Goal: Task Accomplishment & Management: Complete application form

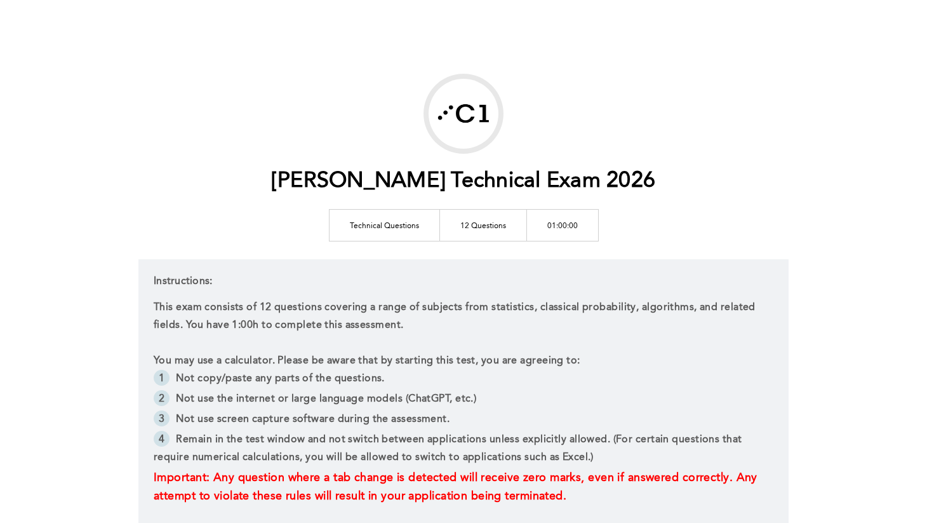
scroll to position [151, 0]
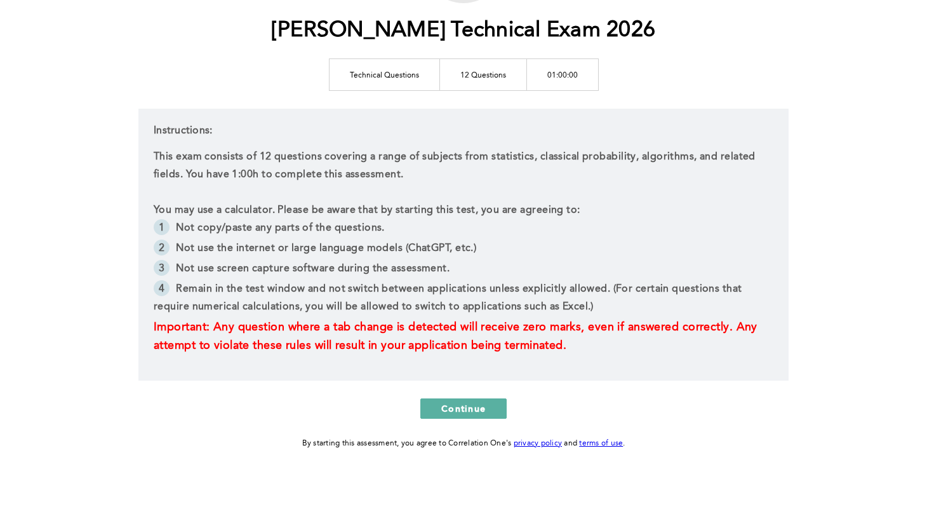
click at [476, 395] on div "[PERSON_NAME] Technical Exam 2026 Technical Questions 12 Questions 01:00:00 Ins…" at bounding box center [463, 186] width 650 height 527
click at [476, 405] on span "Continue" at bounding box center [463, 408] width 44 height 12
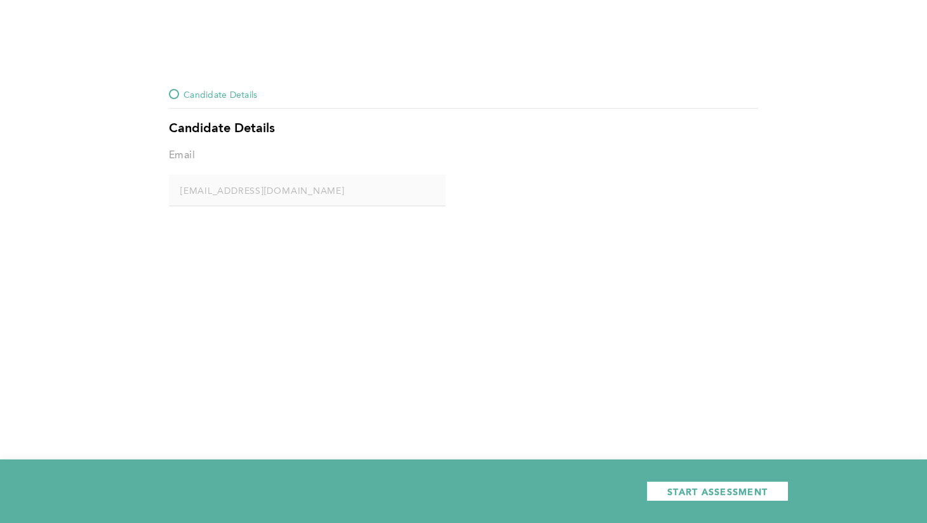
click at [196, 77] on div "Candidate Details Candidate Details Email [EMAIL_ADDRESS][DOMAIN_NAME] error pl…" at bounding box center [463, 261] width 927 height 523
click at [178, 92] on div at bounding box center [174, 94] width 10 height 10
click at [173, 92] on div at bounding box center [174, 94] width 10 height 10
click at [697, 495] on span "START ASSESSMENT" at bounding box center [718, 491] width 100 height 12
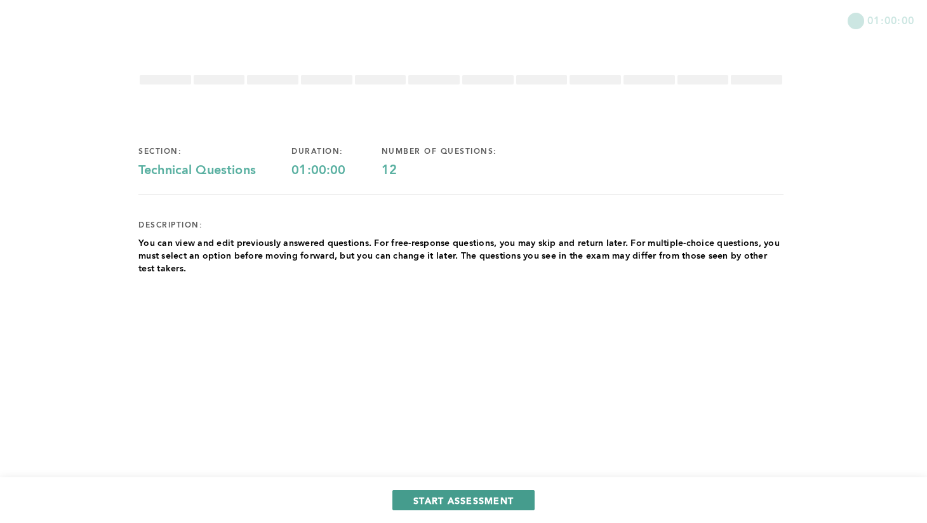
click at [429, 499] on span "START ASSESSMENT" at bounding box center [463, 500] width 100 height 12
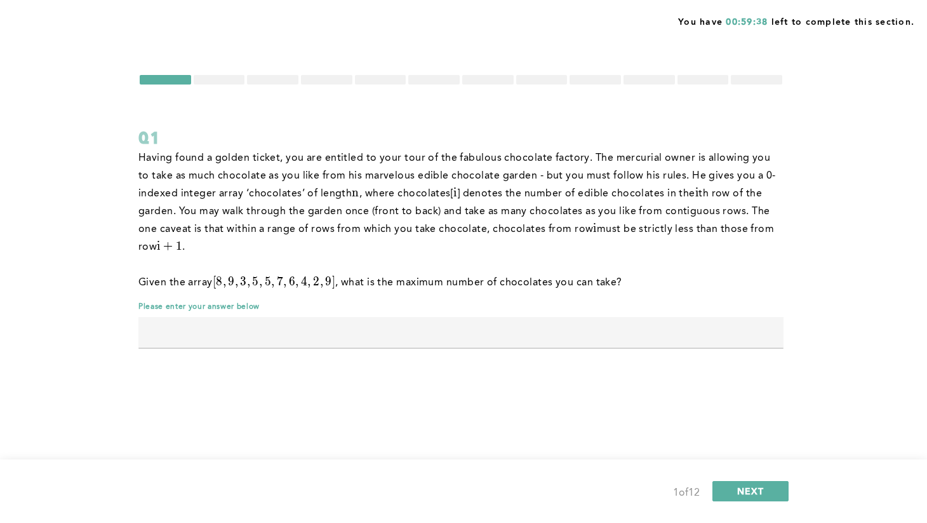
click at [732, 235] on p "Having found a golden ticket, you are entitled to your tour of the fabulous cho…" at bounding box center [460, 202] width 645 height 107
click at [713, 212] on p "Having found a golden ticket, you are entitled to your tour of the fabulous cho…" at bounding box center [460, 202] width 645 height 107
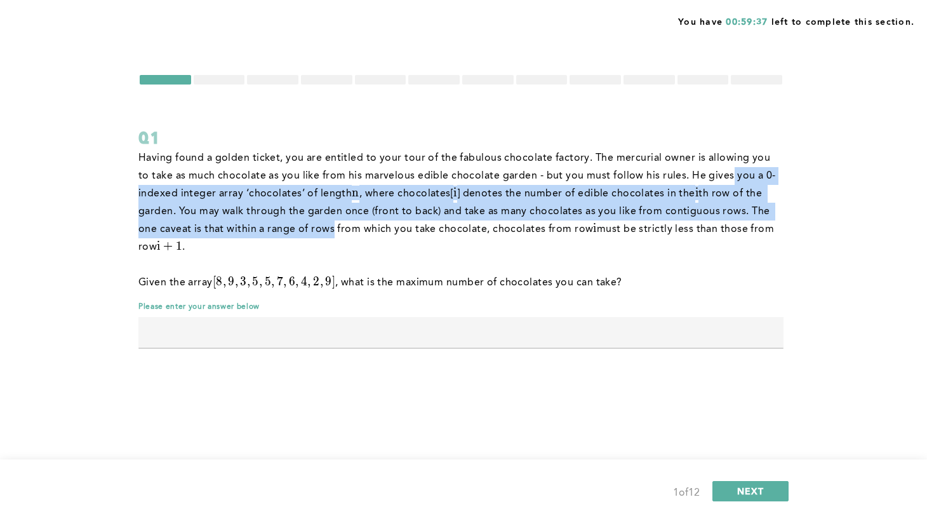
drag, startPoint x: 713, startPoint y: 170, endPoint x: 332, endPoint y: 220, distance: 384.5
click at [332, 220] on p "Having found a golden ticket, you are entitled to your tour of the fabulous cho…" at bounding box center [460, 202] width 645 height 107
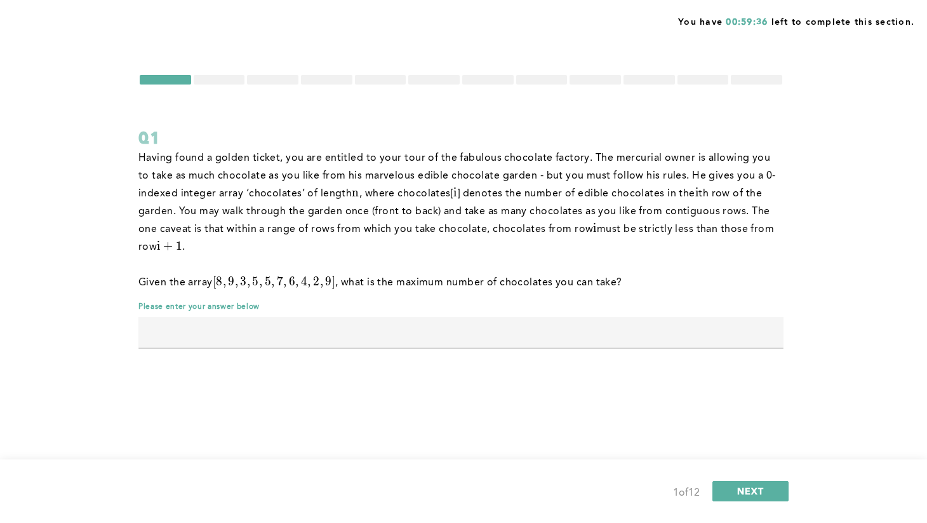
click at [225, 202] on p "Having found a golden ticket, you are entitled to your tour of the fabulous cho…" at bounding box center [460, 202] width 645 height 107
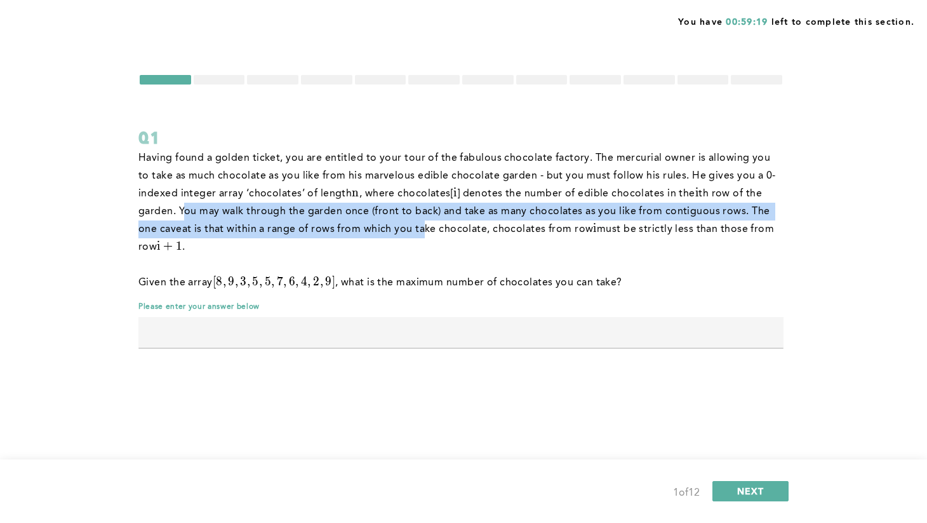
drag, startPoint x: 184, startPoint y: 206, endPoint x: 421, endPoint y: 230, distance: 238.8
click at [421, 230] on p "Having found a golden ticket, you are entitled to your tour of the fabulous cho…" at bounding box center [460, 202] width 645 height 107
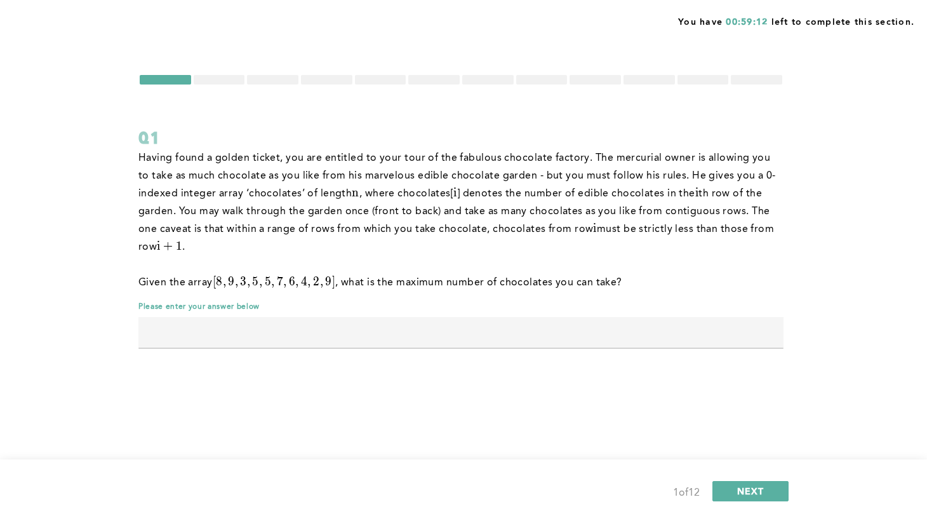
click at [335, 338] on input "text" at bounding box center [460, 332] width 645 height 30
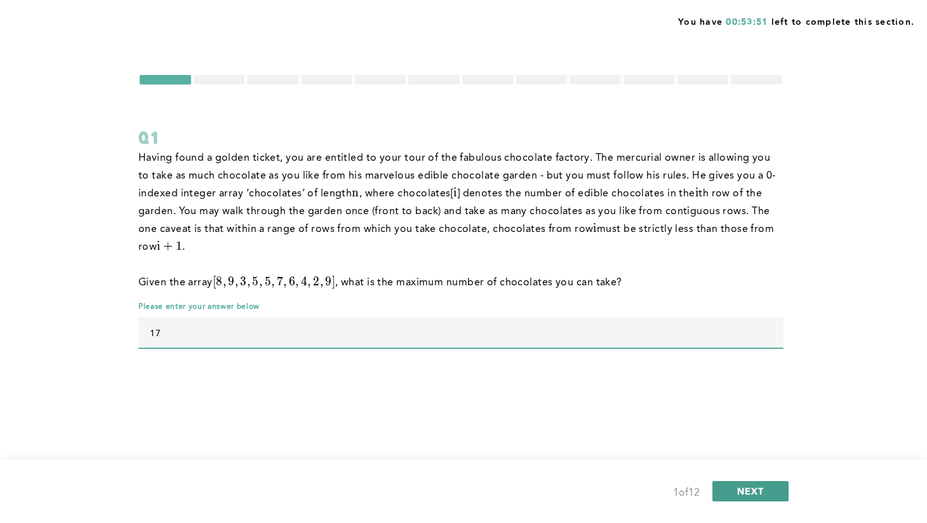
type input "17"
click at [755, 484] on button "NEXT" at bounding box center [751, 491] width 76 height 20
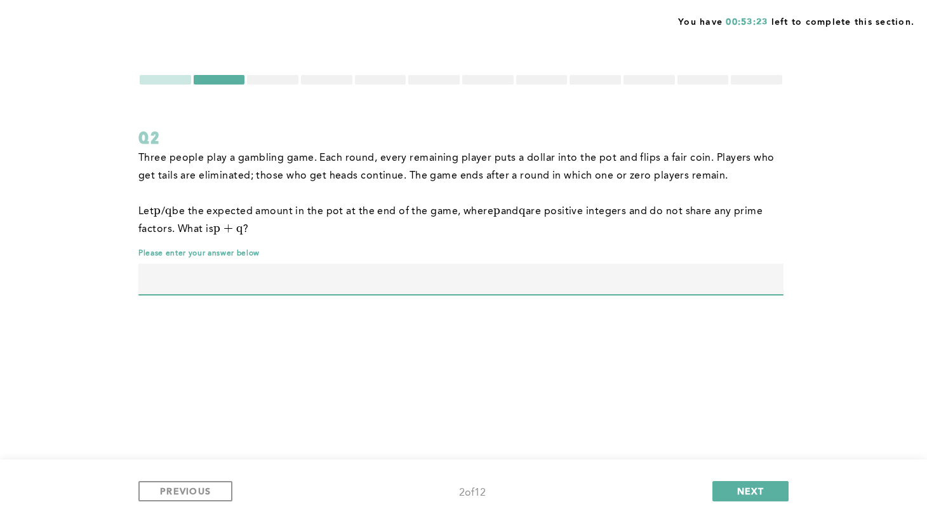
click at [507, 279] on input "text" at bounding box center [460, 279] width 645 height 30
type input "39"
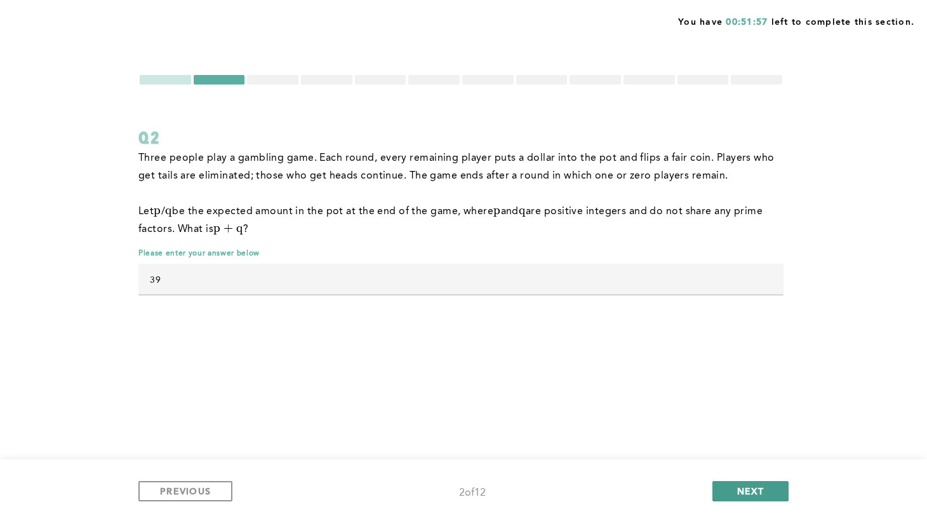
click at [741, 487] on span "NEXT" at bounding box center [750, 491] width 27 height 12
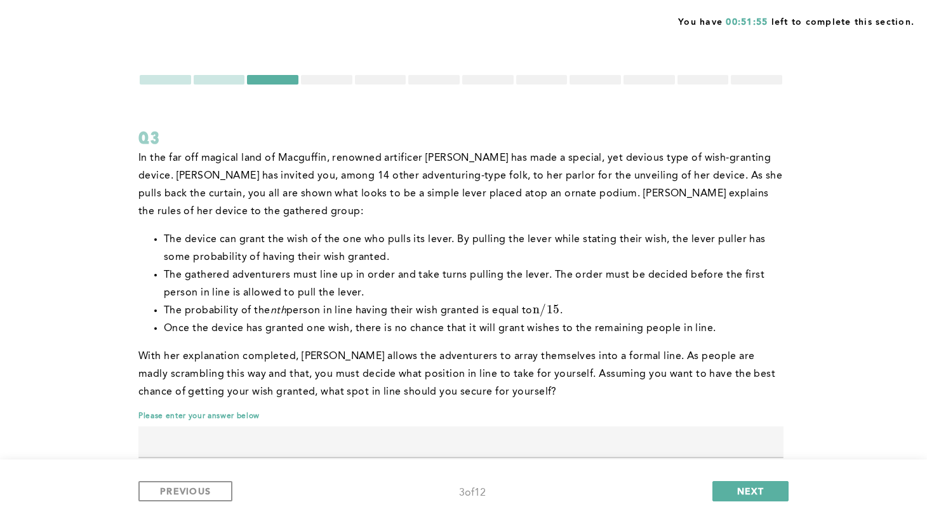
scroll to position [30, 0]
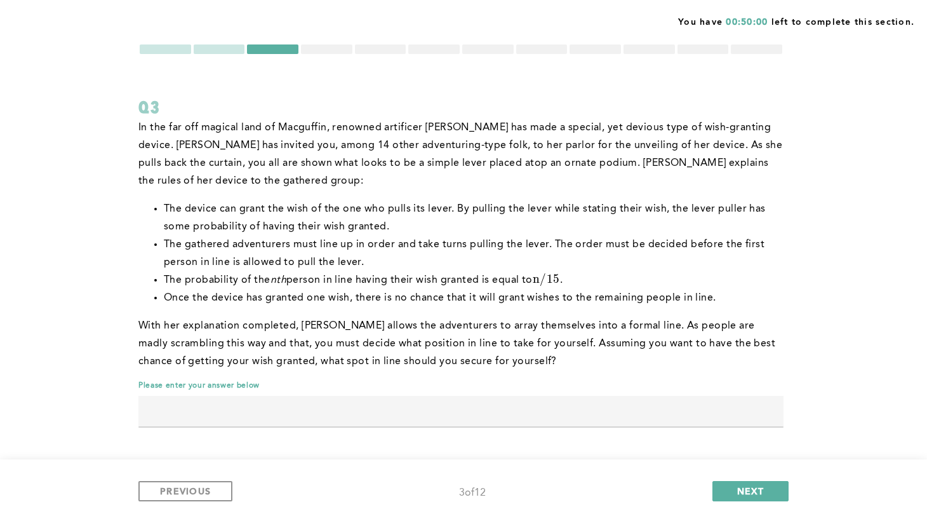
click at [516, 405] on input "text" at bounding box center [460, 411] width 645 height 30
click at [494, 349] on p "With her explanation completed, [PERSON_NAME] allows the adventurers to array t…" at bounding box center [460, 343] width 645 height 53
click at [365, 403] on input "4" at bounding box center [460, 411] width 645 height 30
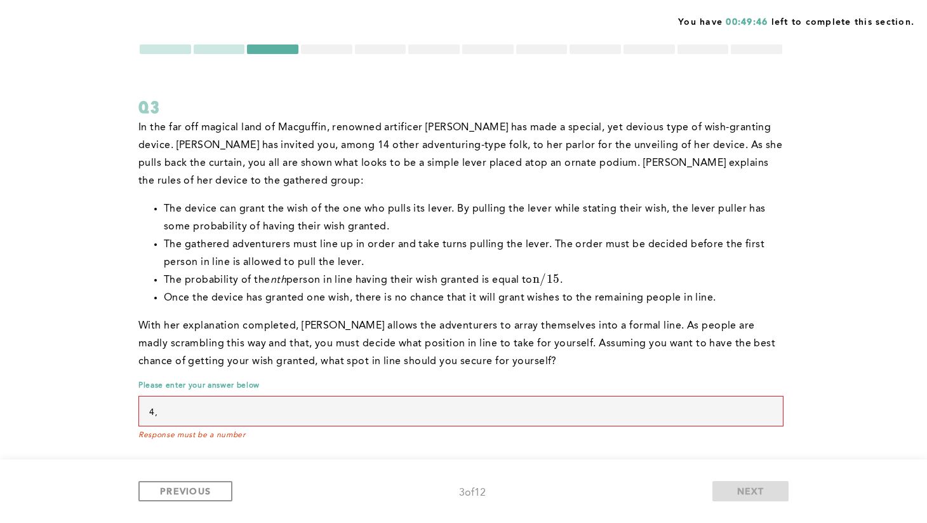
type input "4"
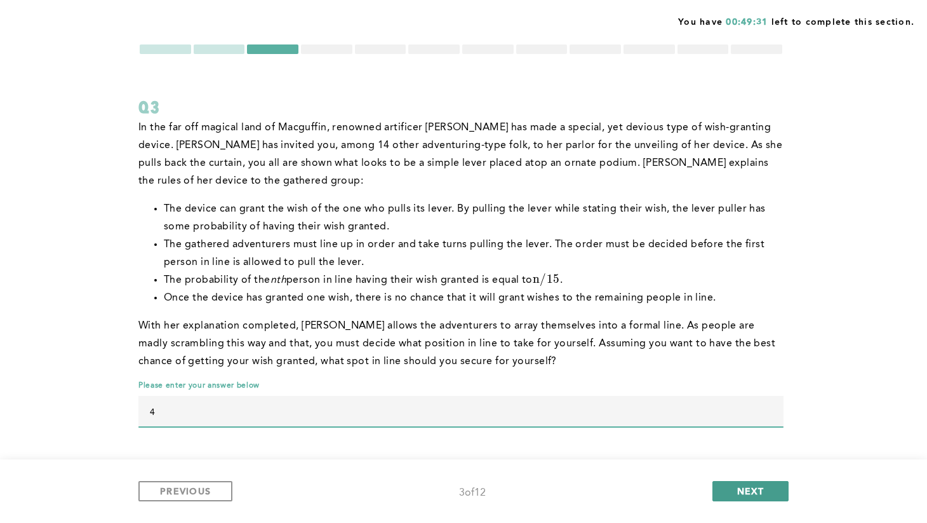
click at [772, 488] on button "NEXT" at bounding box center [751, 491] width 76 height 20
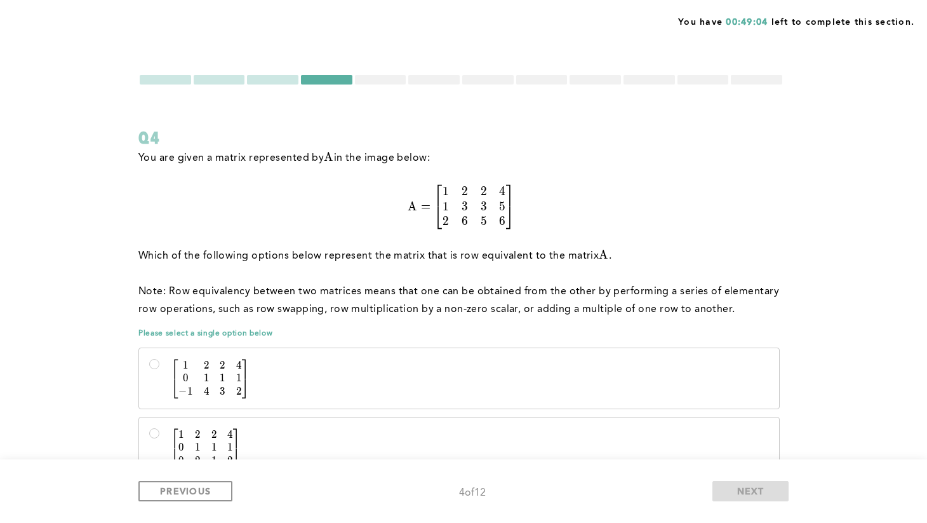
click at [685, 207] on p "A = [ 1 2 2 4 1 3 3 5 2 6 5 6 ] A=\begin{bmatrix} 1&2&2&4\\1&3&3&5\\2&6&5&6 \en…" at bounding box center [460, 207] width 645 height 44
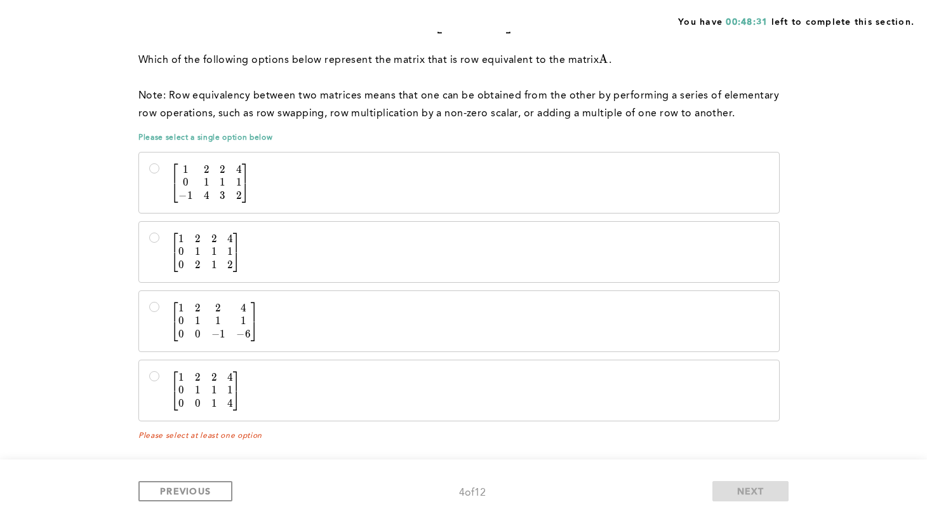
scroll to position [193, 0]
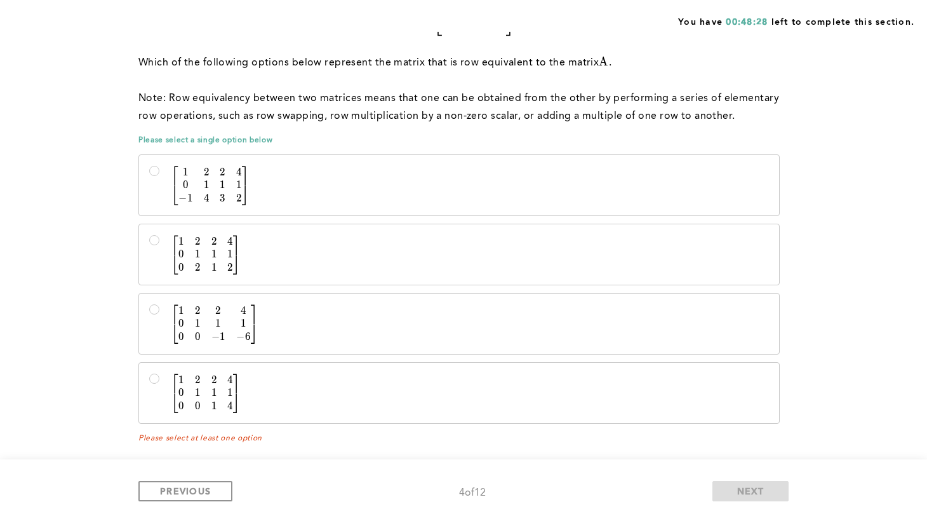
click at [379, 307] on p "[ 1 2 2 4 0 1 1 1 0 0 − 1 − 6 ] \begin{bmatrix} 1&2&2&4\\0&1&1&1\\0&0&-1&-6\end…" at bounding box center [470, 324] width 598 height 39
click at [159, 307] on input "[ 1 2 2 4 0 1 1 1 0 0 − 1 − 6 ] \begin{bmatrix} 1&2&2&4\\0&1&1&1\\0&0&-1&-6\end…" at bounding box center [154, 309] width 10 height 10
radio input "true"
click at [363, 266] on p "[ 1 2 2 4 0 1 1 1 0 2 1 2 ] \begin{bmatrix} 1&2&2&4\\0&1&1&1\\0&2&1&2\end{bmatr…" at bounding box center [470, 255] width 598 height 39
click at [159, 245] on input "[ 1 2 2 4 0 1 1 1 0 2 1 2 ] \begin{bmatrix} 1&2&2&4\\0&1&1&1\\0&2&1&2\end{bmatr…" at bounding box center [154, 240] width 10 height 10
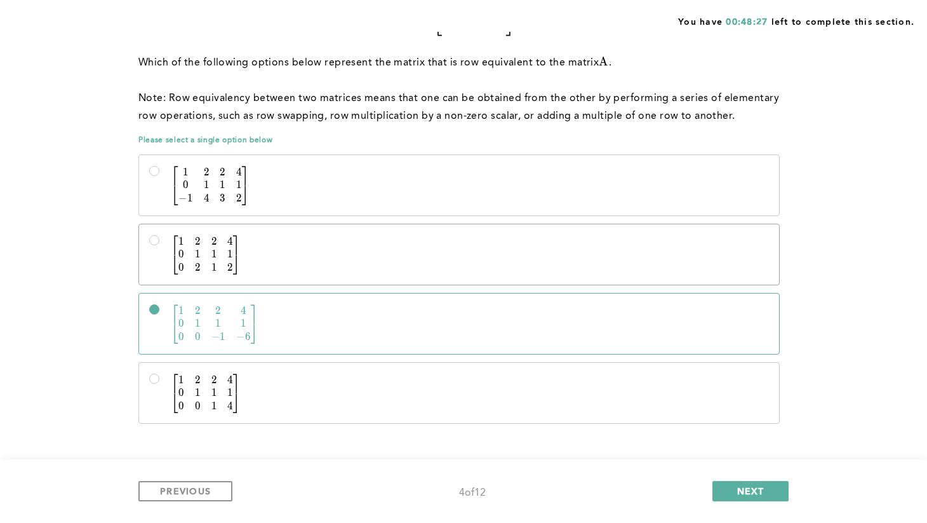
radio input "true"
click at [363, 266] on p "[ 1 2 2 4 0 1 1 1 0 2 1 2 ] \begin{bmatrix} 1&2&2&4\\0&1&1&1\\0&2&1&2\end{bmatr…" at bounding box center [470, 255] width 598 height 39
click at [159, 245] on input "[ 1 2 2 4 0 1 1 1 0 2 1 2 ] \begin{bmatrix} 1&2&2&4\\0&1&1&1\\0&2&1&2\end{bmatr…" at bounding box center [154, 240] width 10 height 10
click at [295, 195] on p "[ 1 2 2 4 0 1 1 1 − 1 4 3 2 ] \begin{bmatrix} 1&2&2&4\\0&1&1&1\\-1&4&3&2 \end{b…" at bounding box center [470, 185] width 598 height 39
click at [159, 176] on input "[ 1 2 2 4 0 1 1 1 − 1 4 3 2 ] \begin{bmatrix} 1&2&2&4\\0&1&1&1\\-1&4&3&2 \end{b…" at bounding box center [154, 171] width 10 height 10
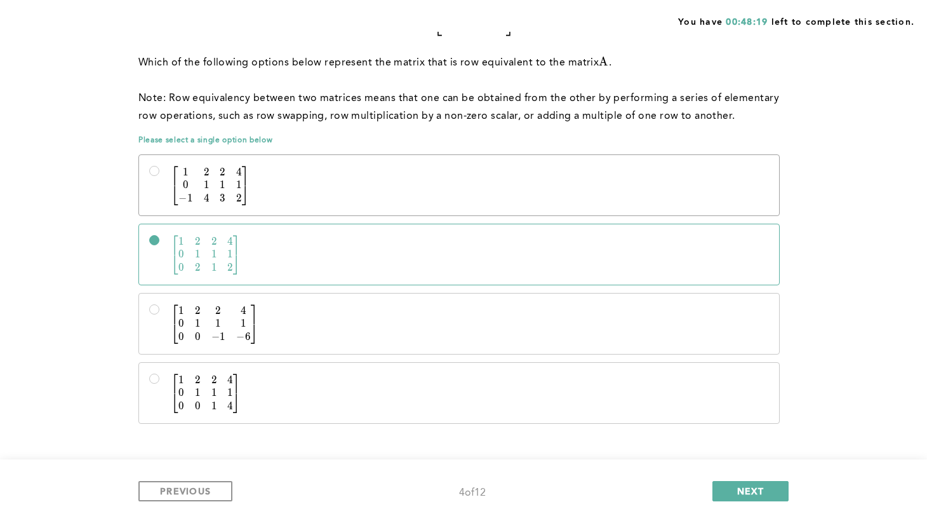
radio input "true"
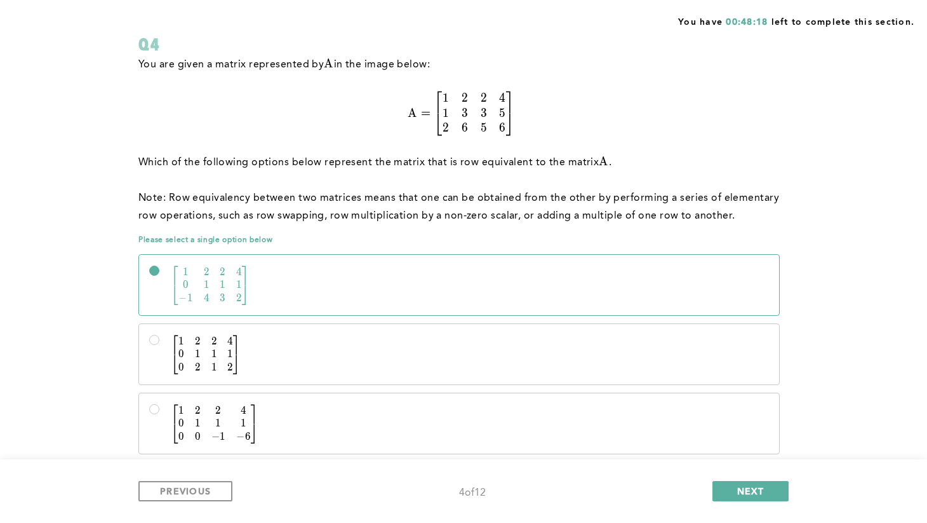
scroll to position [94, 0]
click at [272, 378] on label "[ 1 2 2 4 0 1 1 1 0 2 1 2 ] \begin{bmatrix} 1&2&2&4\\0&1&1&1\\0&2&1&2\end{bmatr…" at bounding box center [459, 353] width 640 height 60
click at [159, 344] on input "[ 1 2 2 4 0 1 1 1 0 2 1 2 ] \begin{bmatrix} 1&2&2&4\\0&1&1&1\\0&2&1&2\end{bmatr…" at bounding box center [154, 339] width 10 height 10
radio input "true"
click at [277, 404] on p "[ 1 2 2 4 0 1 1 1 0 0 − 1 − 6 ] \begin{bmatrix} 1&2&2&4\\0&1&1&1\\0&0&-1&-6\end…" at bounding box center [470, 423] width 598 height 39
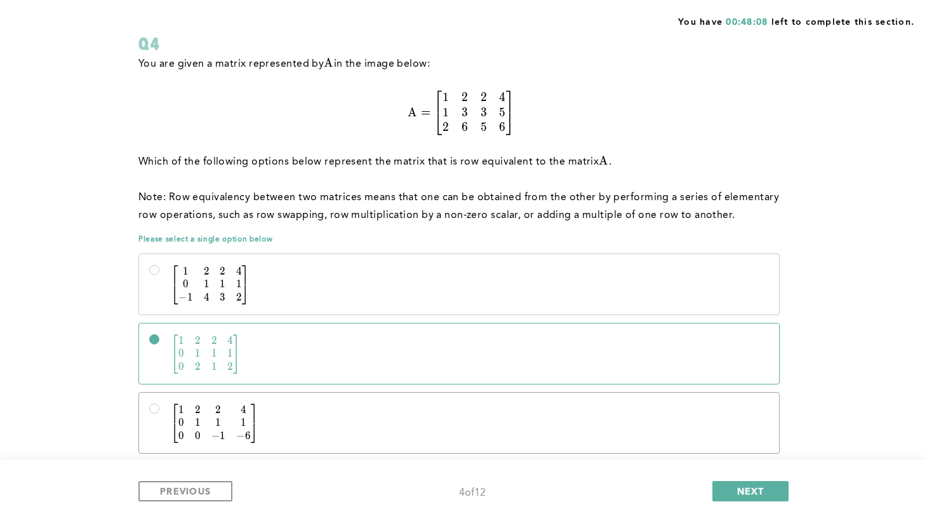
click at [159, 403] on input "[ 1 2 2 4 0 1 1 1 0 0 − 1 − 6 ] \begin{bmatrix} 1&2&2&4\\0&1&1&1\\0&0&-1&-6\end…" at bounding box center [154, 408] width 10 height 10
radio input "true"
click at [276, 361] on p "[ 1 2 2 4 0 1 1 1 0 2 1 2 ] \begin{bmatrix} 1&2&2&4\\0&1&1&1\\0&2&1&2\end{bmatr…" at bounding box center [470, 354] width 598 height 39
click at [159, 344] on input "[ 1 2 2 4 0 1 1 1 0 2 1 2 ] \begin{bmatrix} 1&2&2&4\\0&1&1&1\\0&2&1&2\end{bmatr…" at bounding box center [154, 339] width 10 height 10
radio input "true"
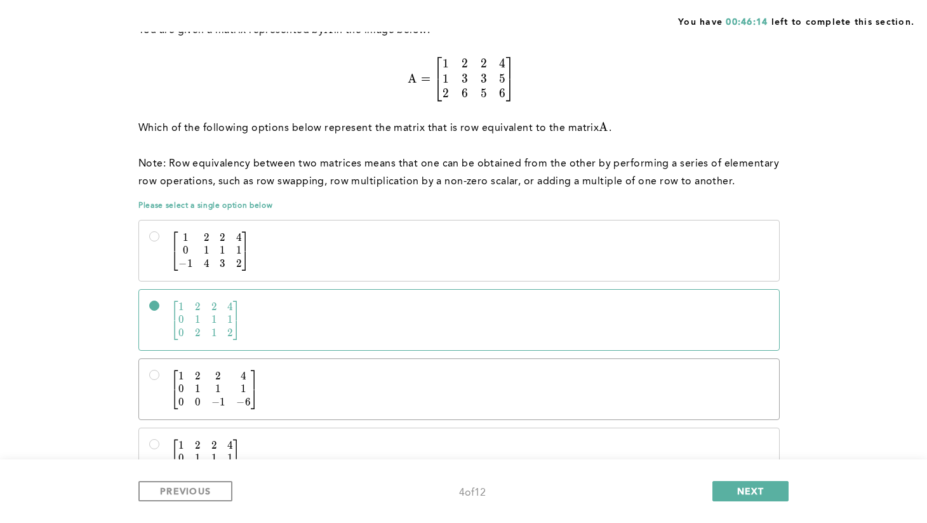
scroll to position [196, 0]
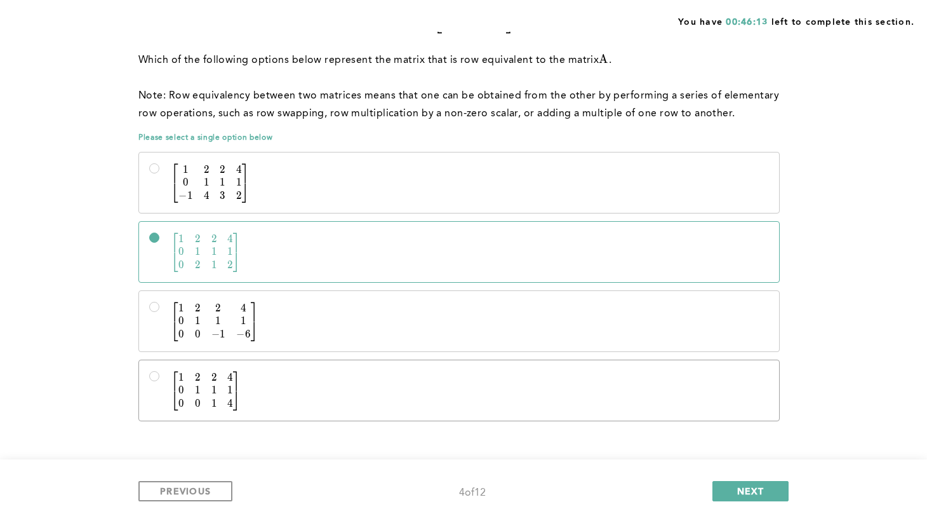
click at [283, 384] on p "[ 1 2 2 4 0 1 1 1 0 0 1 4 ] \begin{bmatrix} 1&2&2&4\\0&1&1&1\\0&0&1&4 \end{bmat…" at bounding box center [470, 391] width 598 height 39
click at [159, 381] on input "[ 1 2 2 4 0 1 1 1 0 0 1 4 ] \begin{bmatrix} 1&2&2&4\\0&1&1&1\\0&0&1&4 \end{bmat…" at bounding box center [154, 376] width 10 height 10
radio input "true"
click at [768, 496] on button "NEXT" at bounding box center [751, 491] width 76 height 20
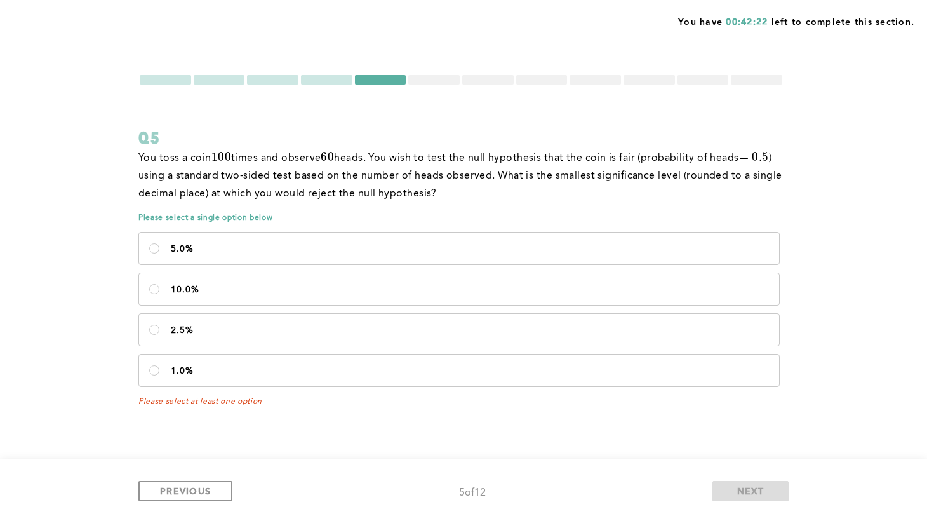
click at [746, 245] on p "5.0%" at bounding box center [470, 249] width 598 height 10
click at [159, 245] on input "5.0%" at bounding box center [154, 248] width 10 height 10
radio input "true"
click at [751, 490] on span "NEXT" at bounding box center [750, 491] width 27 height 12
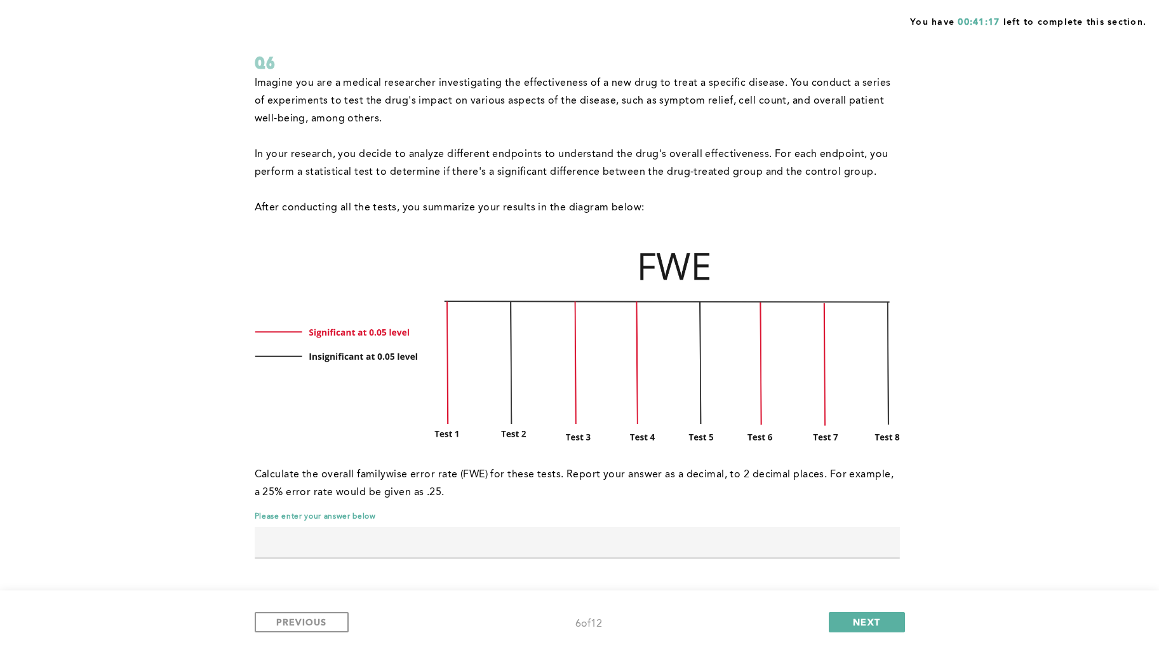
scroll to position [55, 0]
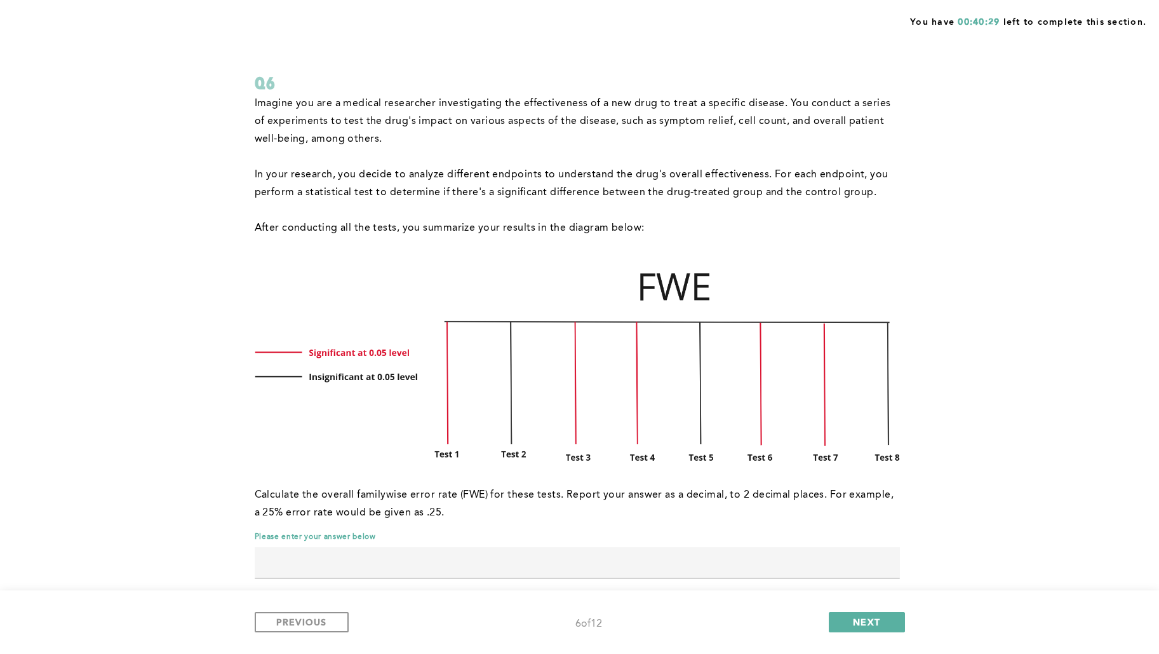
click at [436, 522] on input "text" at bounding box center [577, 562] width 645 height 30
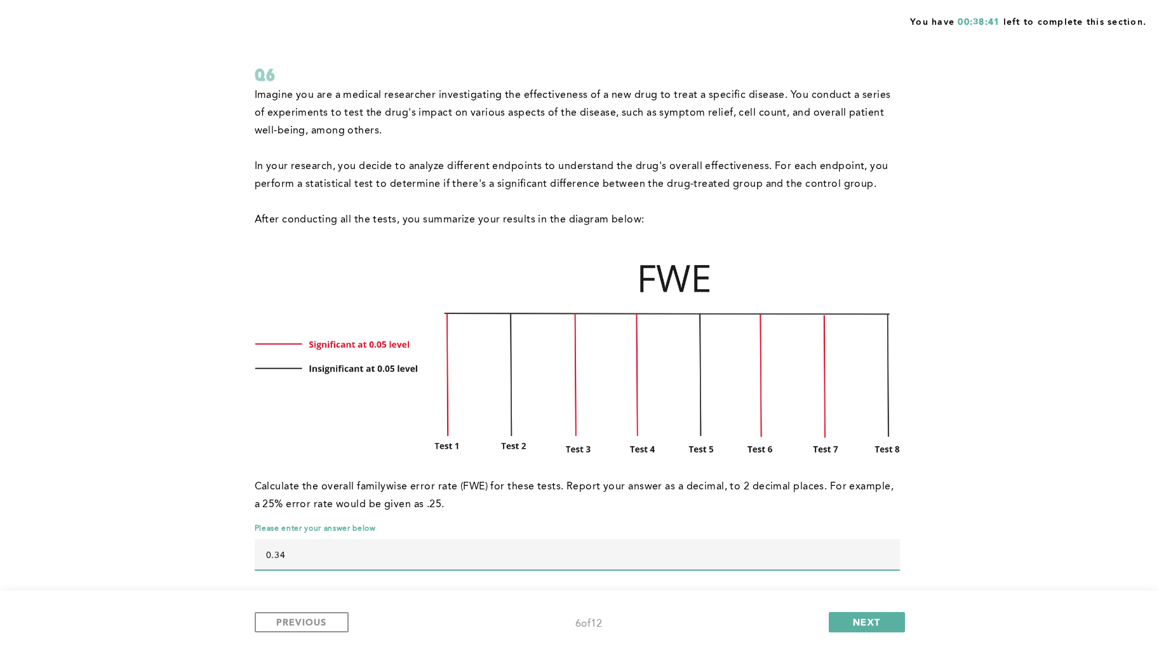
scroll to position [62, 0]
type input "0.34"
click at [871, 522] on span "NEXT" at bounding box center [866, 621] width 27 height 12
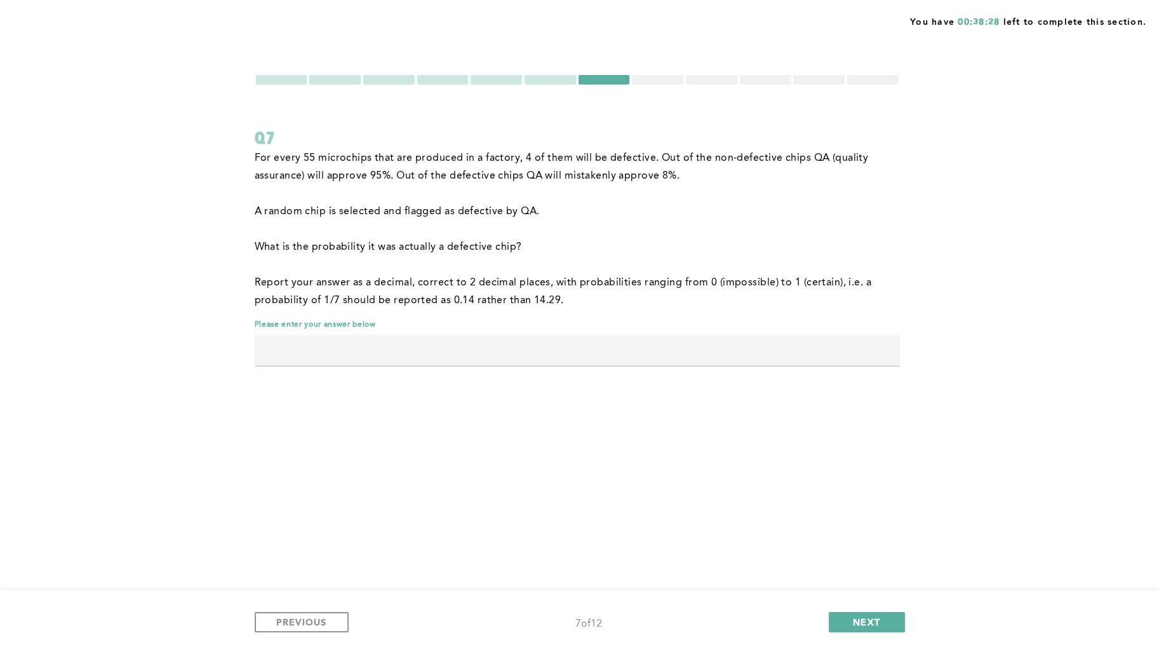
click at [455, 163] on p "For every 55 microchips that are produced in a factory, 4 of them will be defec…" at bounding box center [577, 167] width 645 height 36
click at [650, 64] on div "You have 00:36:09 left to complete this section. Q7 For every 55 microchips tha…" at bounding box center [579, 327] width 1159 height 654
click at [701, 86] on form "Q7 For every 55 microchips that are produced in a factory, 4 of them will be de…" at bounding box center [577, 226] width 645 height 305
click at [770, 78] on div at bounding box center [765, 80] width 51 height 10
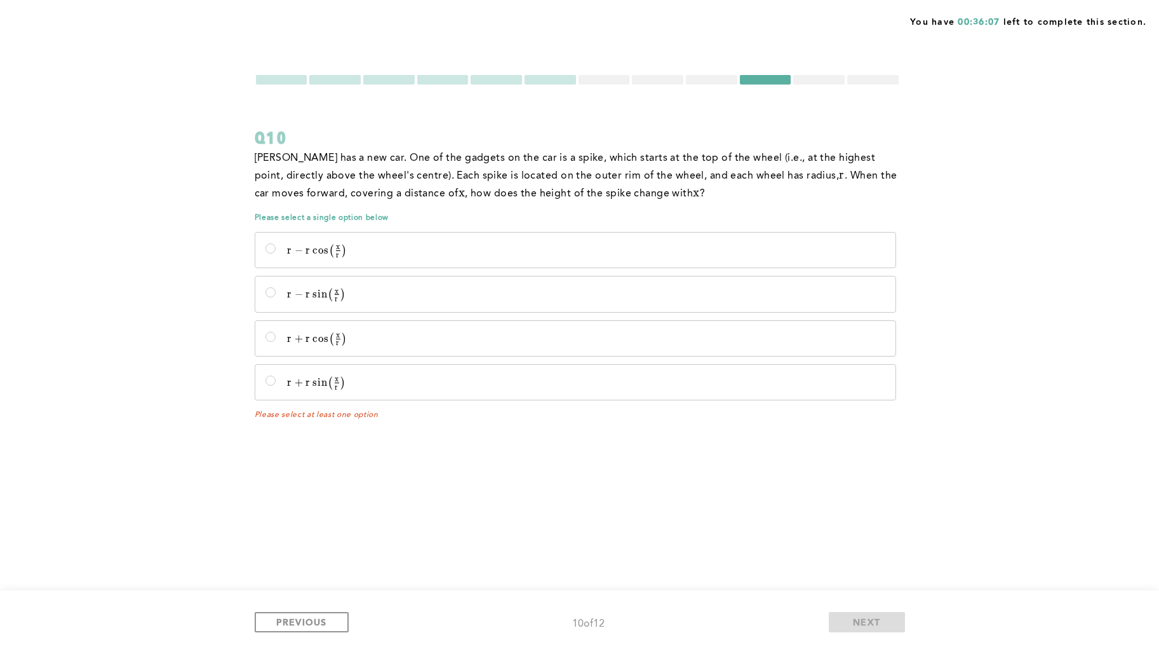
click at [622, 83] on div at bounding box center [604, 80] width 51 height 10
click at [614, 81] on div at bounding box center [604, 80] width 51 height 10
click at [614, 78] on div at bounding box center [604, 80] width 51 height 10
drag, startPoint x: 618, startPoint y: 68, endPoint x: 665, endPoint y: 76, distance: 47.7
click at [620, 68] on div "You have 00:36:06 left to complete this section. Q10 [PERSON_NAME] has a new ca…" at bounding box center [579, 327] width 1159 height 654
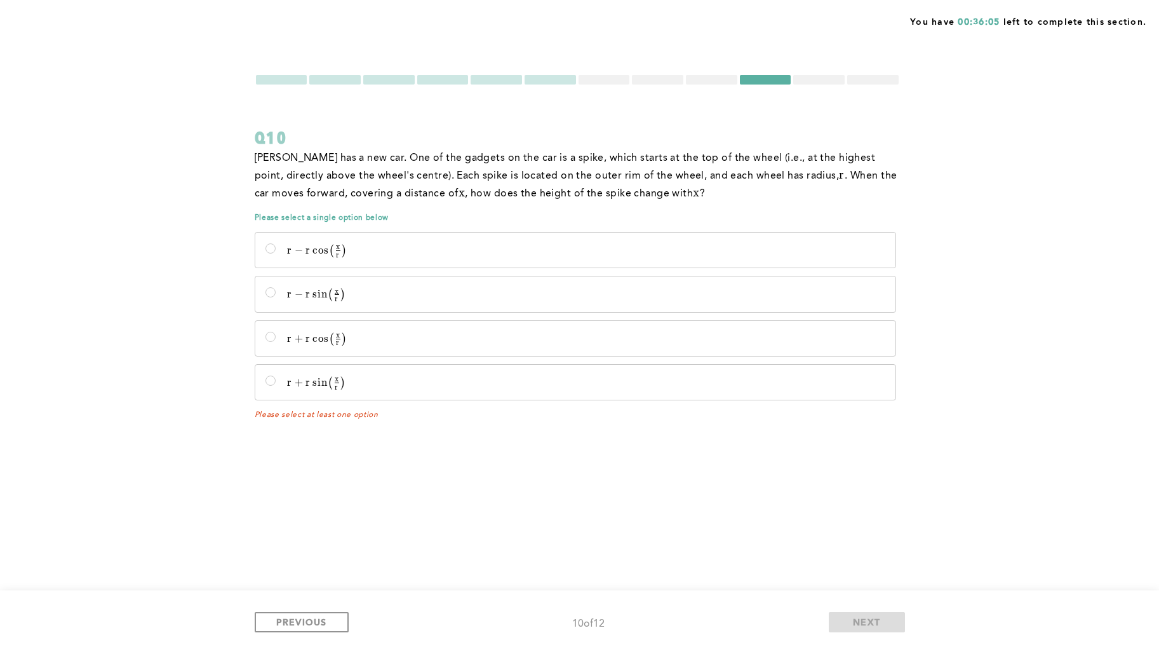
click at [676, 78] on div at bounding box center [657, 80] width 51 height 10
click at [306, 522] on button "PREVIOUS" at bounding box center [302, 622] width 94 height 20
click at [306, 522] on span "PREVIOUS" at bounding box center [301, 621] width 51 height 12
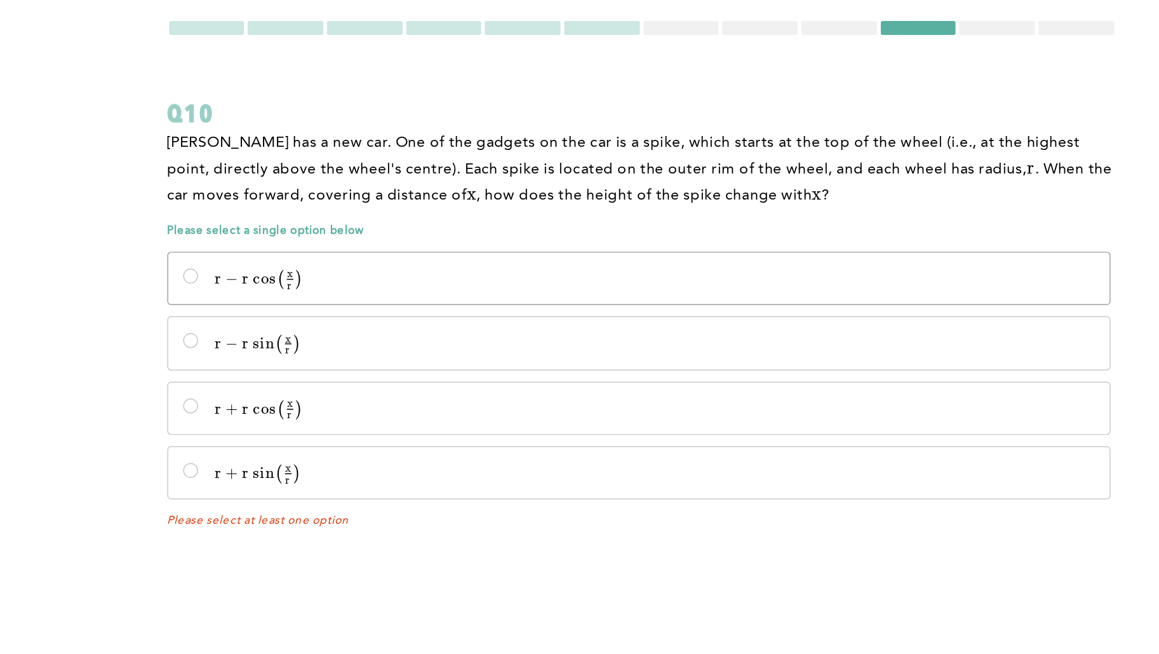
click at [336, 257] on span "r" at bounding box center [338, 254] width 4 height 9
click at [276, 253] on input "r − r cos ⁡  ⁣ ( x r ) r - r\cos\!\left(\frac{x}{r}\right) r − r cos ( r x ​ )" at bounding box center [270, 248] width 10 height 10
radio input "true"
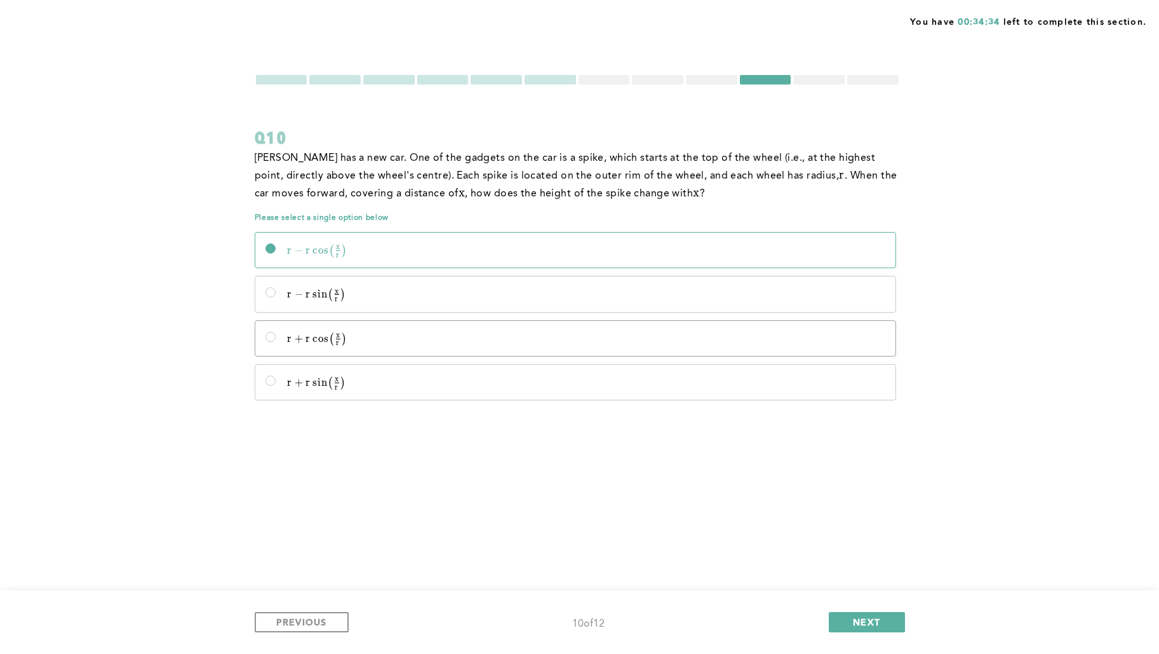
click at [365, 332] on p "r + r cos ⁡  ⁣ ( x r ) r + r\cos\!\left(\frac{x}{r}\right) r + r cos ( r x ​ )" at bounding box center [586, 338] width 598 height 13
click at [276, 332] on input "r + r cos ⁡  ⁣ ( x r ) r + r\cos\!\left(\frac{x}{r}\right) r + r cos ( r x ​ )" at bounding box center [270, 337] width 10 height 10
radio input "true"
click at [879, 522] on button "NEXT" at bounding box center [867, 622] width 76 height 20
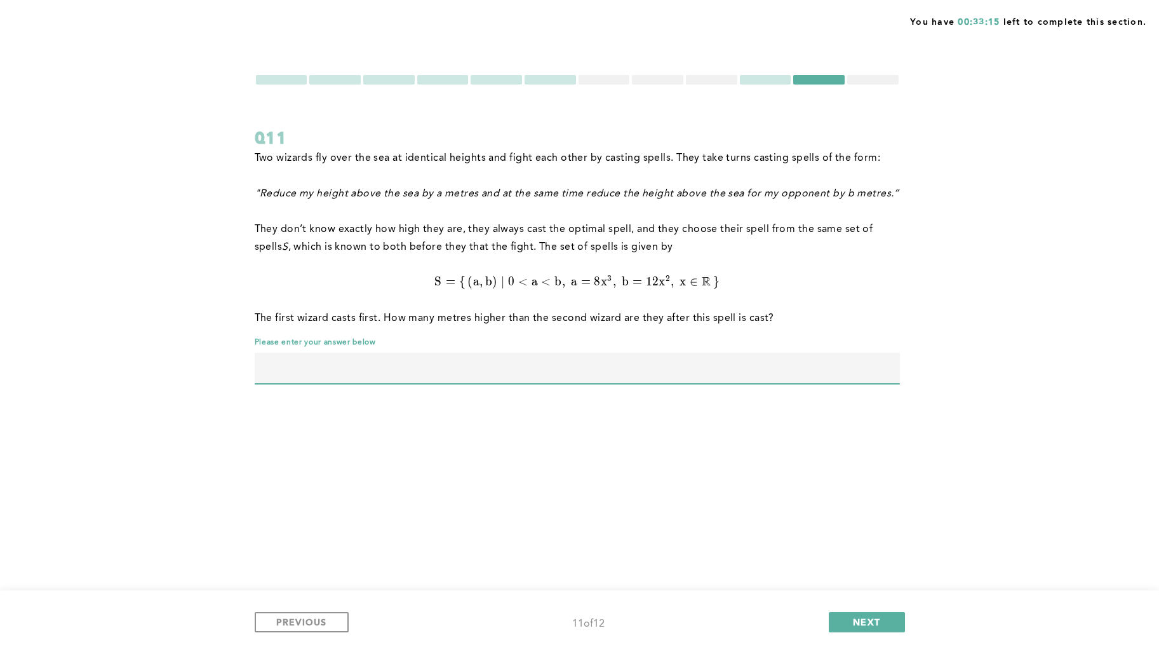
click at [692, 365] on input "text" at bounding box center [577, 368] width 645 height 30
type input "4"
click at [730, 421] on div "You have 00:33:14 left to complete this section. Q11 Two wizards fly over the s…" at bounding box center [579, 327] width 1159 height 654
click at [880, 522] on span "NEXT" at bounding box center [866, 621] width 27 height 12
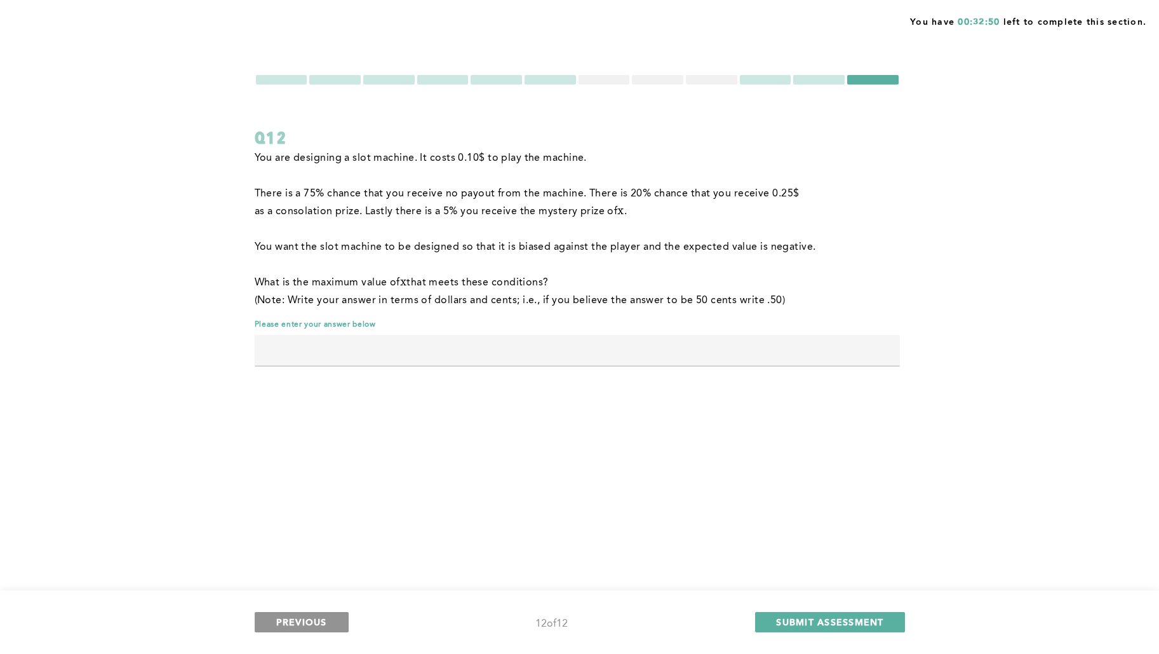
click at [287, 522] on button "PREVIOUS" at bounding box center [302, 622] width 94 height 20
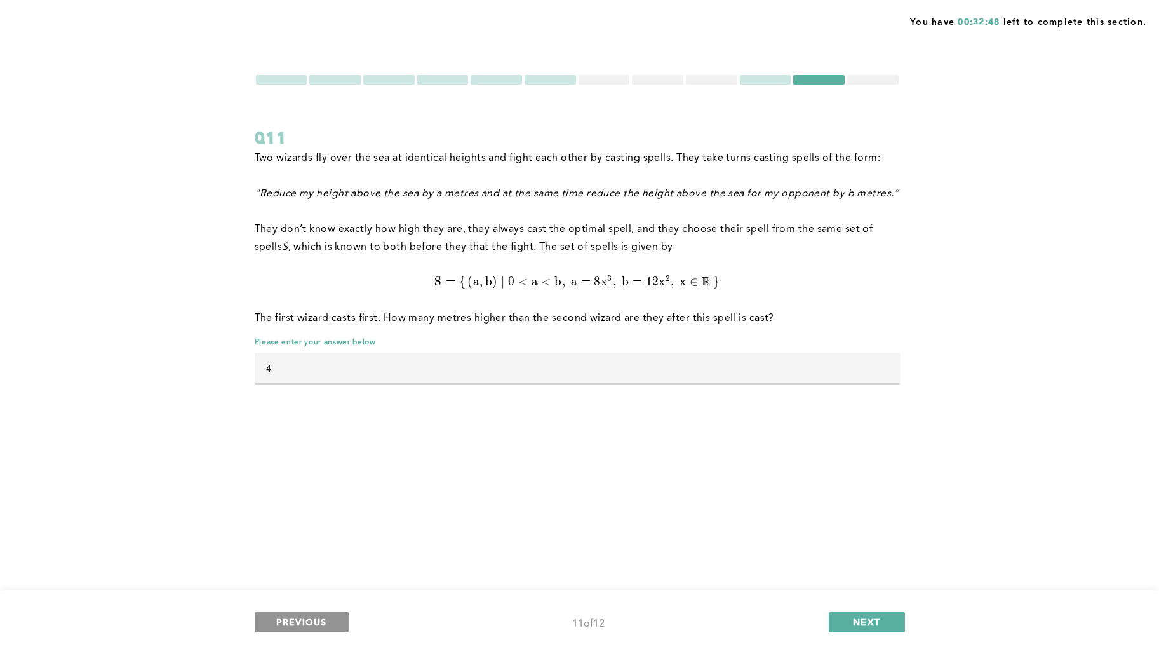
click at [302, 522] on span "PREVIOUS" at bounding box center [301, 621] width 51 height 12
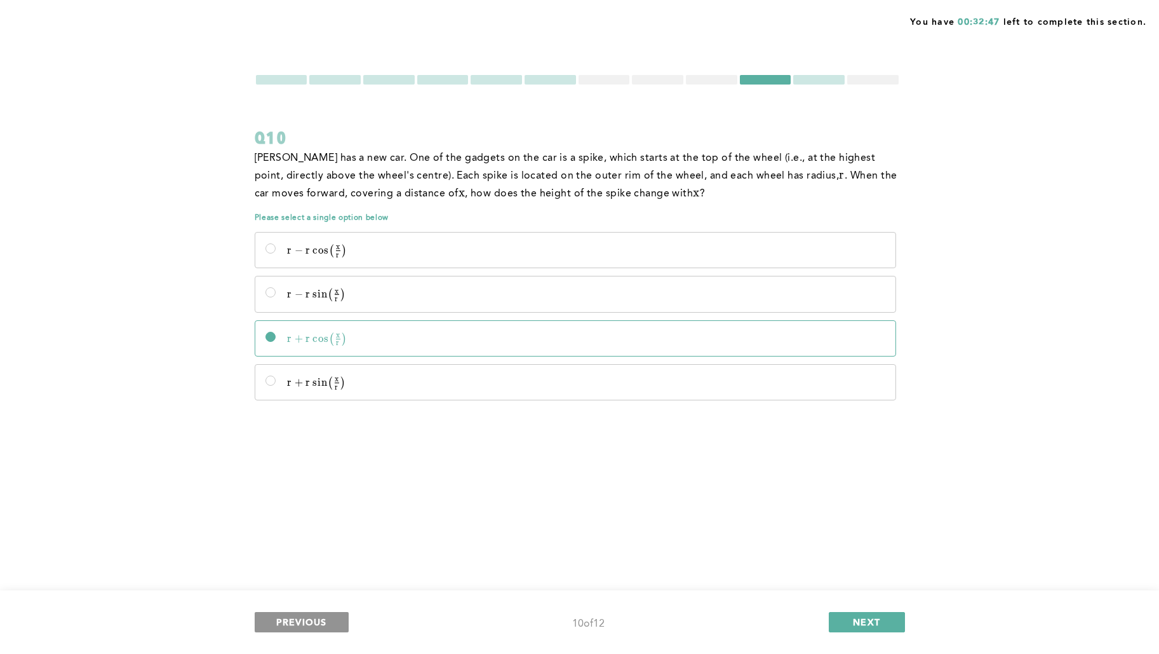
click at [313, 522] on span "PREVIOUS" at bounding box center [301, 621] width 51 height 12
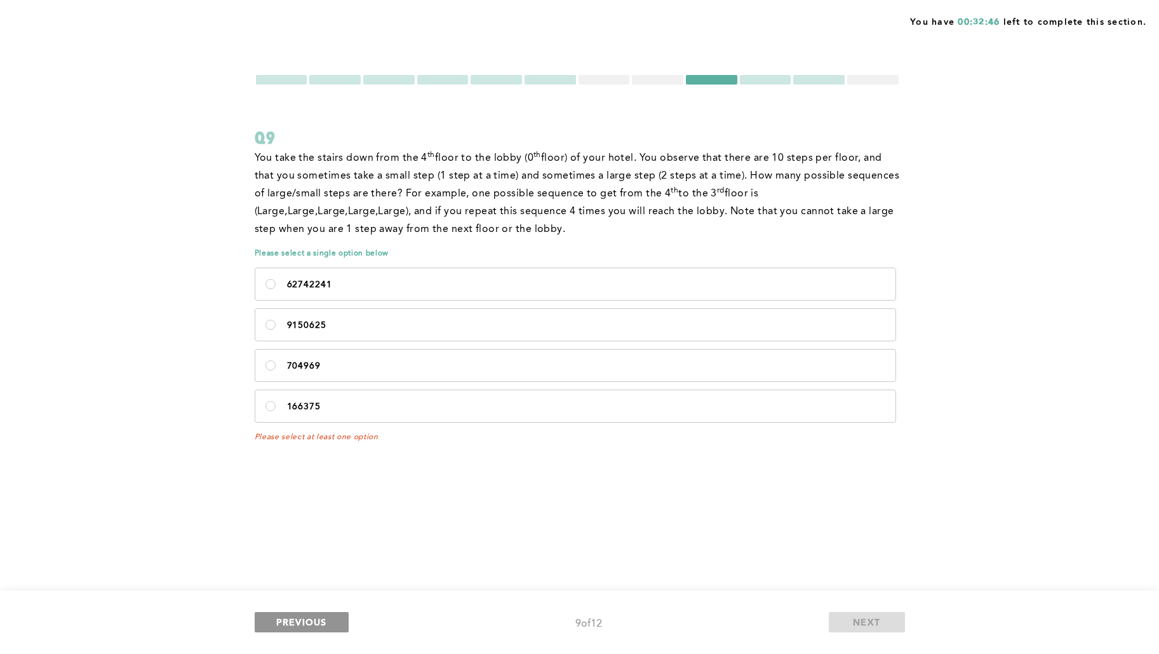
click at [313, 522] on span "PREVIOUS" at bounding box center [301, 621] width 51 height 12
click at [322, 522] on span "PREVIOUS" at bounding box center [301, 621] width 51 height 12
click at [456, 298] on label "62742241 ﻿" at bounding box center [575, 284] width 640 height 32
click at [276, 289] on input "62742241 ﻿" at bounding box center [270, 284] width 10 height 10
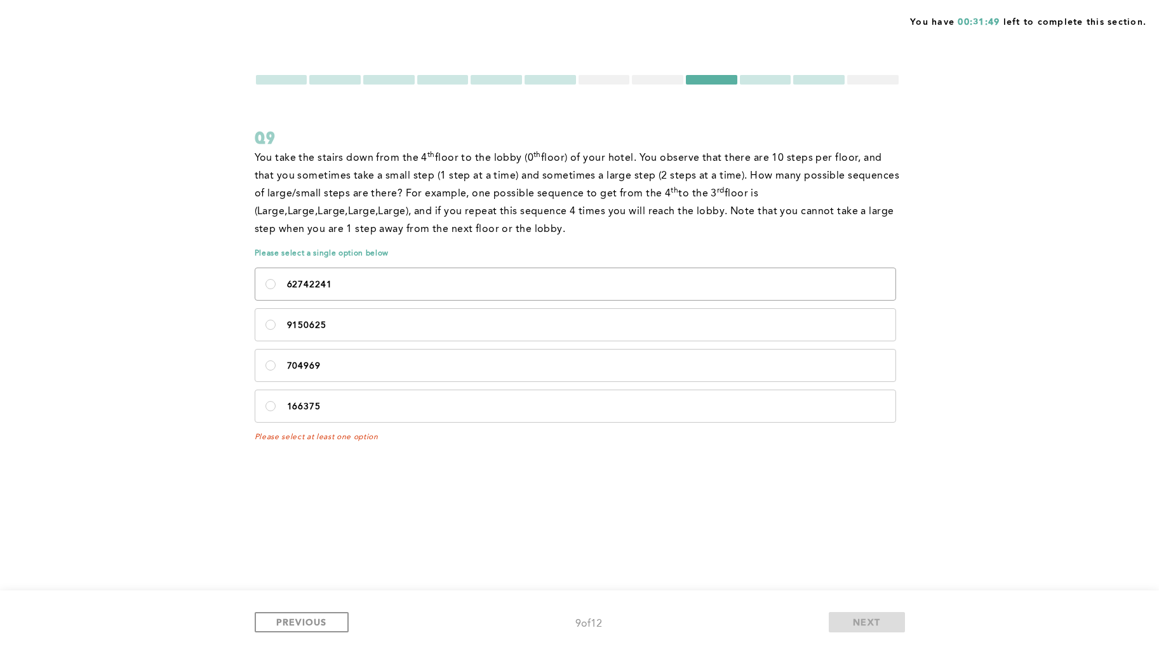
radio input "true"
click at [456, 281] on p "62742241 ﻿" at bounding box center [586, 284] width 598 height 10
click at [276, 281] on input "62742241 ﻿" at bounding box center [270, 284] width 10 height 10
click at [321, 522] on span "PREVIOUS" at bounding box center [301, 621] width 51 height 12
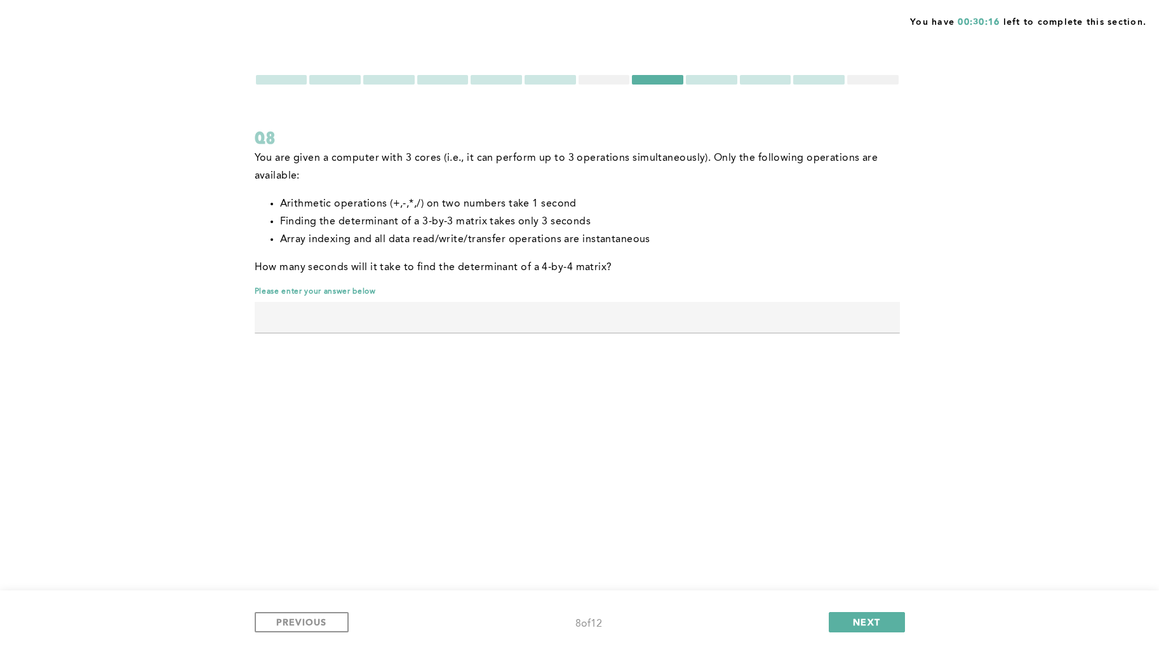
click at [328, 285] on div "You are given a computer with 3 cores (i.e., it can perform up to 3 operations …" at bounding box center [577, 217] width 645 height 137
click at [328, 340] on span "error placeholder" at bounding box center [577, 341] width 645 height 9
click at [325, 326] on input "text" at bounding box center [577, 317] width 645 height 30
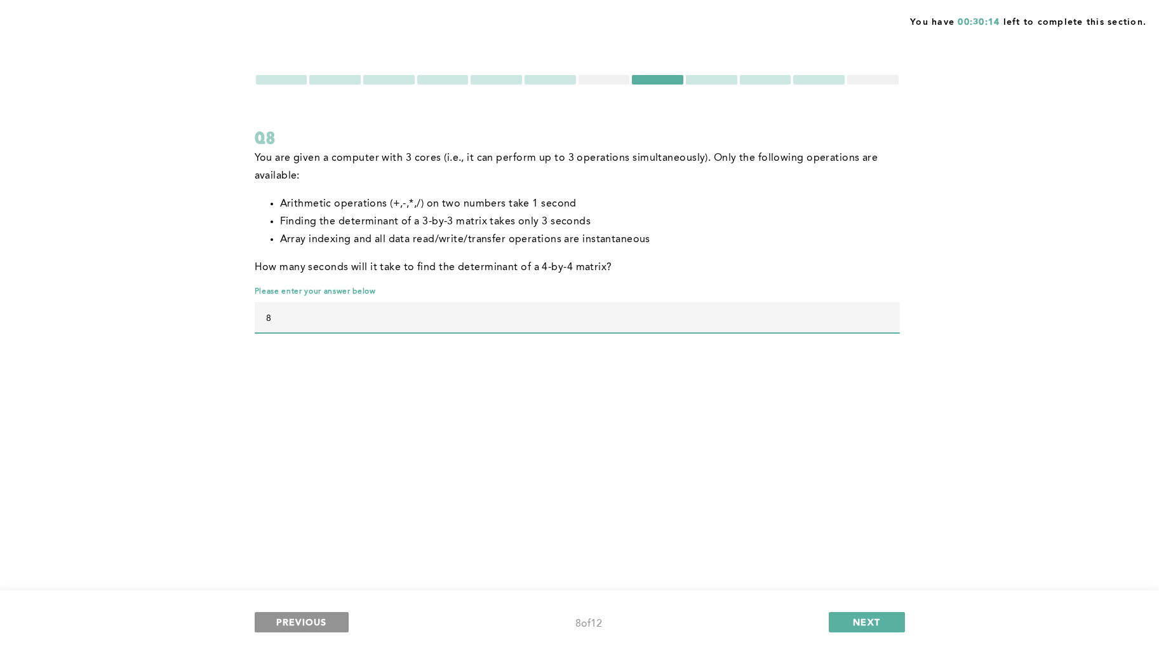
type input "8"
click at [295, 522] on span "PREVIOUS" at bounding box center [301, 621] width 51 height 12
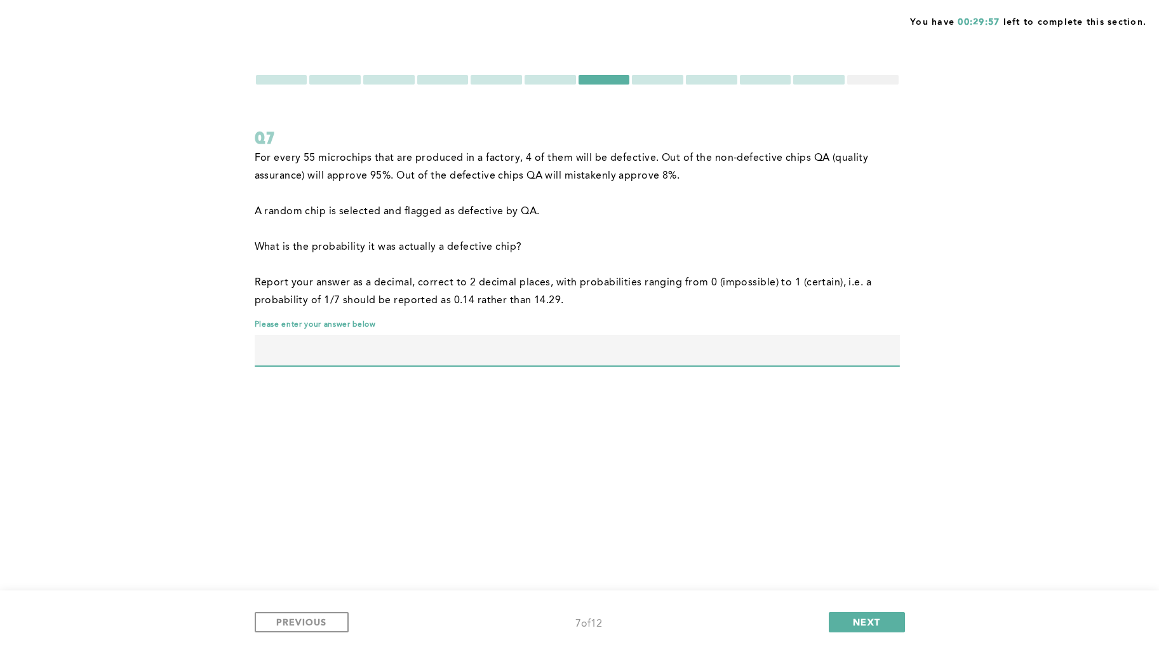
click at [366, 340] on input "text" at bounding box center [577, 350] width 645 height 30
type input "0.59"
click at [427, 417] on div "You have 00:29:55 left to complete this section. Q7 For every 55 microchips tha…" at bounding box center [579, 327] width 1159 height 654
click at [406, 346] on input "0.59" at bounding box center [577, 350] width 645 height 30
click at [846, 522] on button "NEXT" at bounding box center [867, 622] width 76 height 20
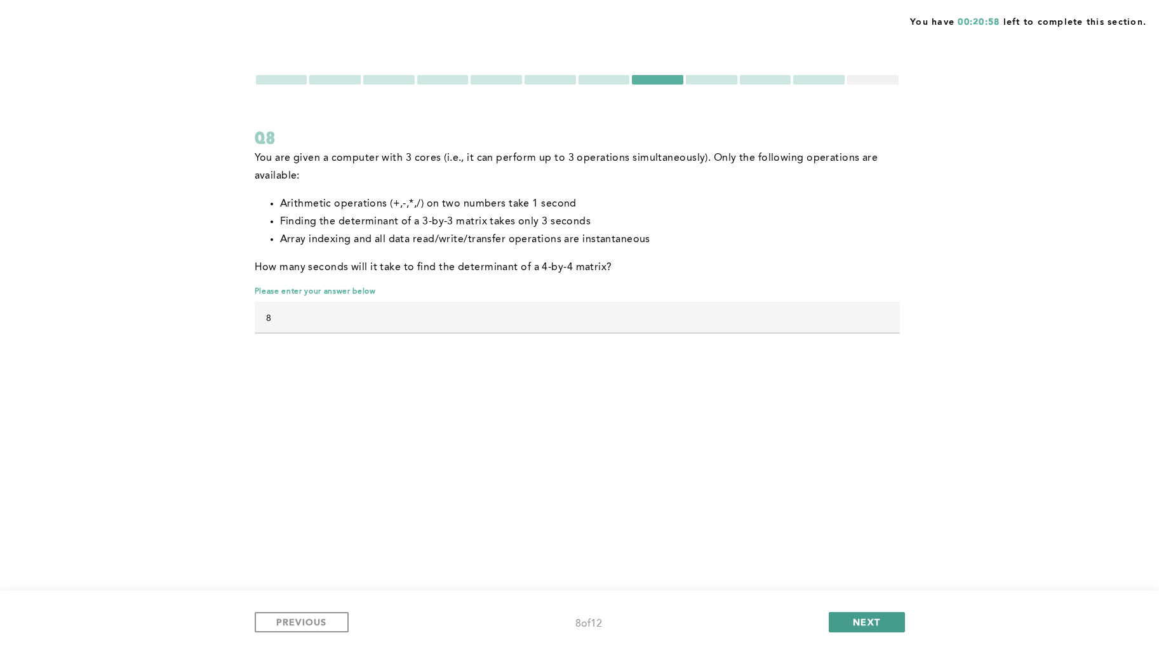
click at [847, 522] on button "NEXT" at bounding box center [867, 622] width 76 height 20
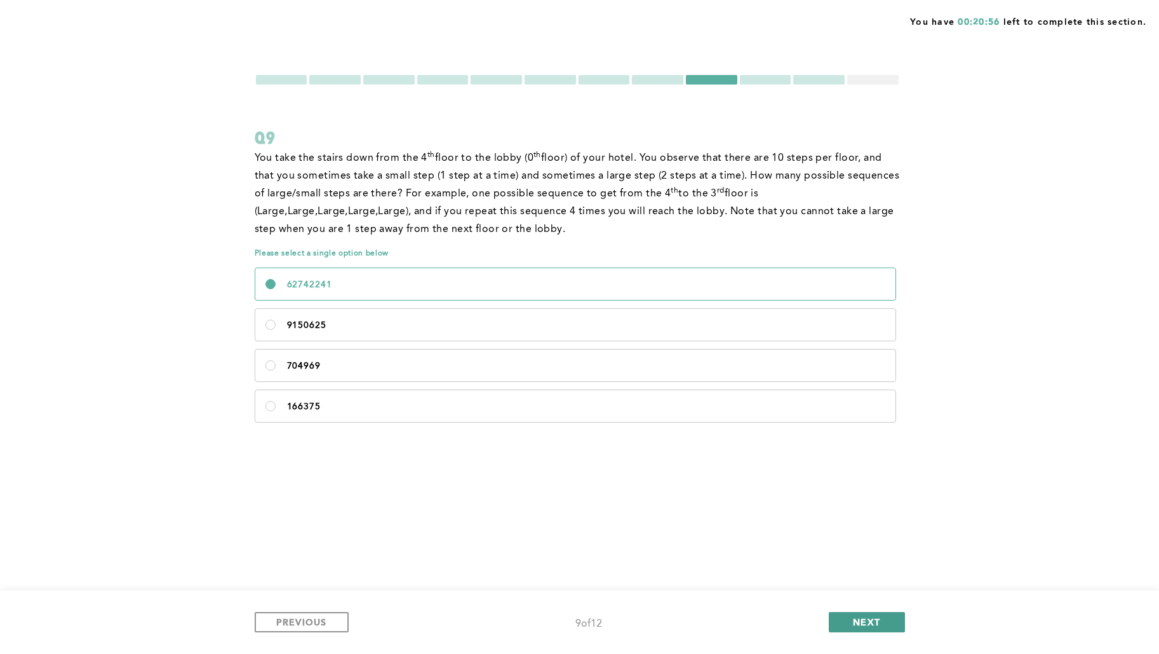
click at [848, 522] on button "NEXT" at bounding box center [867, 622] width 76 height 20
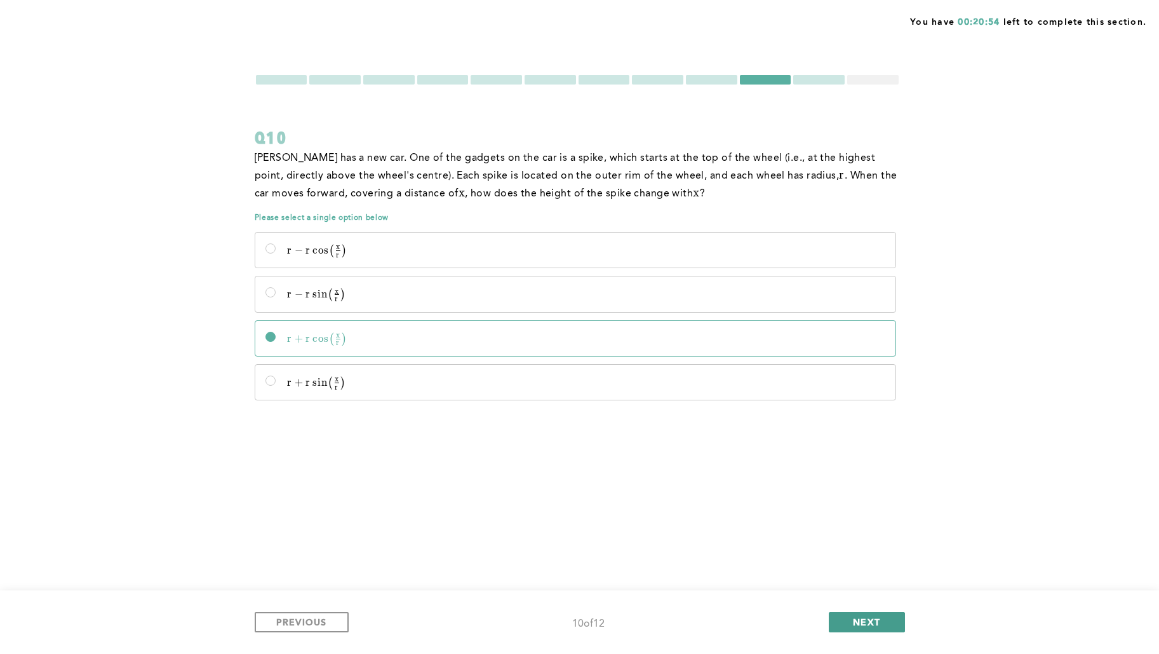
click at [870, 522] on button "NEXT" at bounding box center [867, 622] width 76 height 20
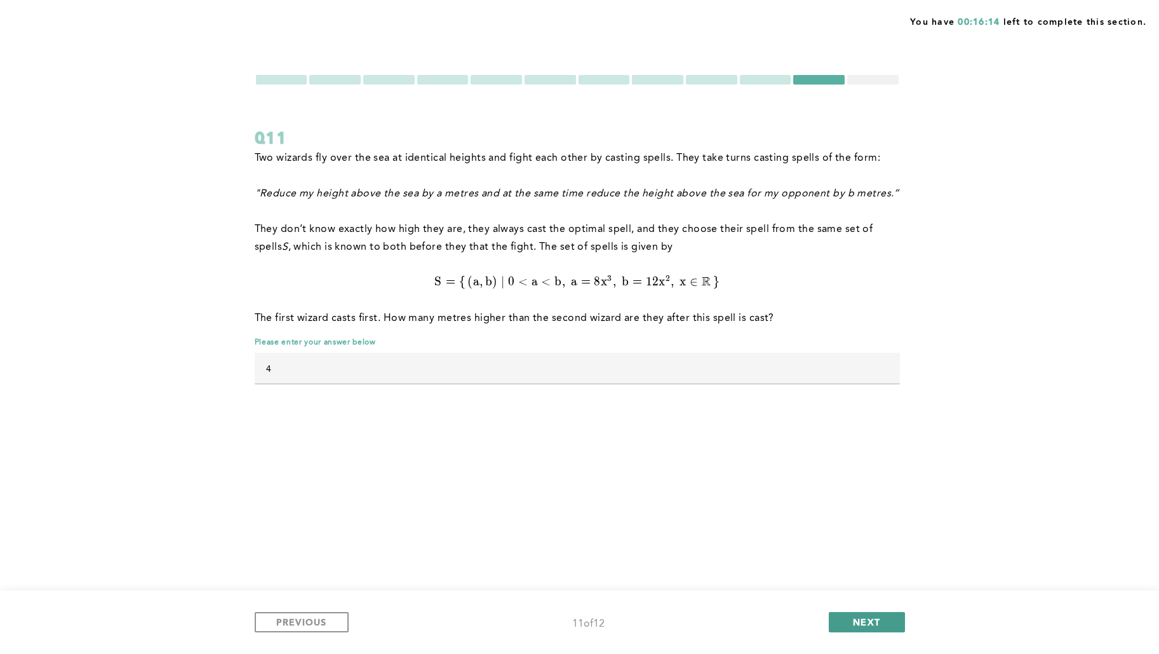
click at [854, 522] on span "NEXT" at bounding box center [866, 621] width 27 height 12
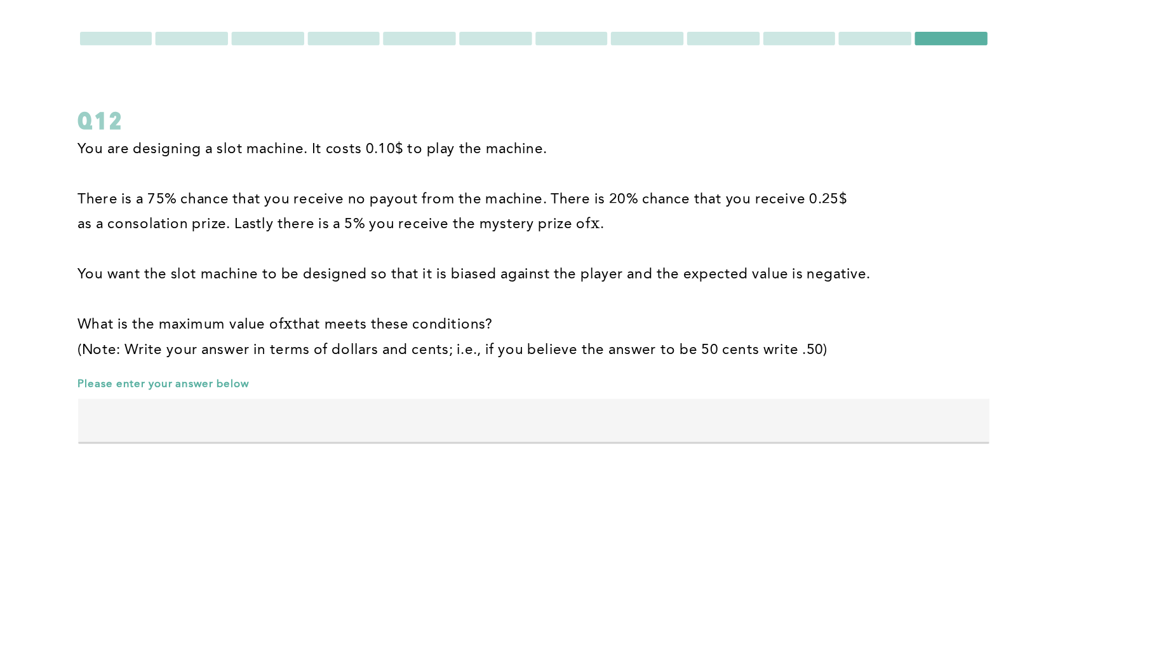
click at [659, 361] on input "text" at bounding box center [577, 350] width 645 height 30
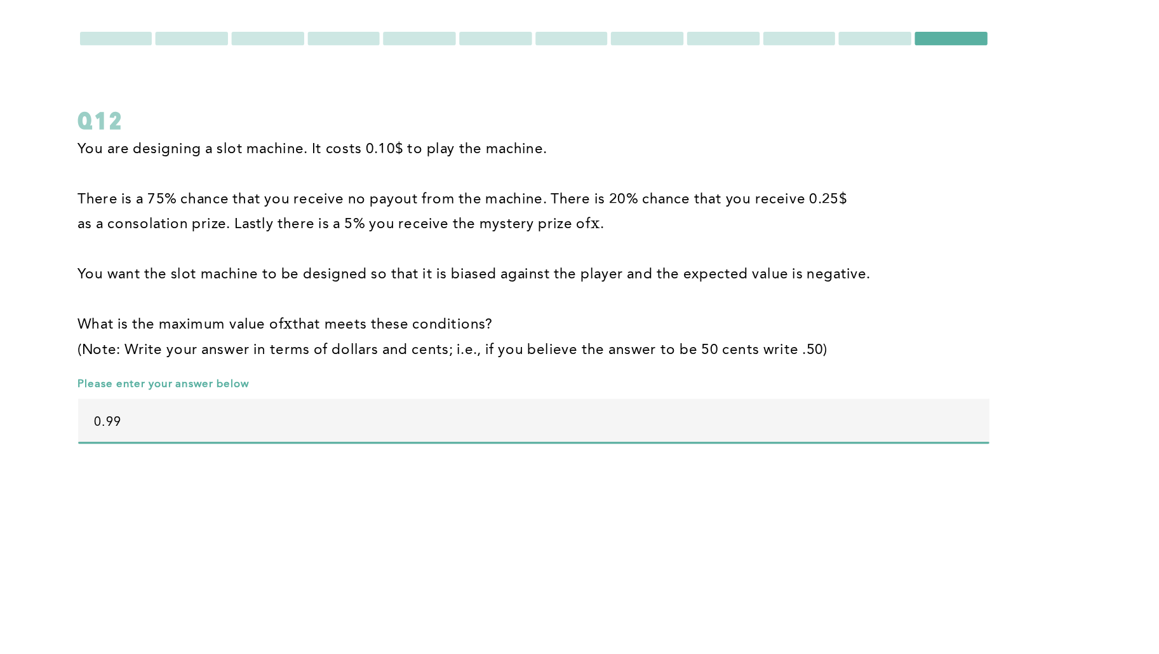
type input "0.99"
click at [597, 421] on div "You have 00:13:17 left to complete this section. Q12 You are designing a slot m…" at bounding box center [579, 327] width 1159 height 654
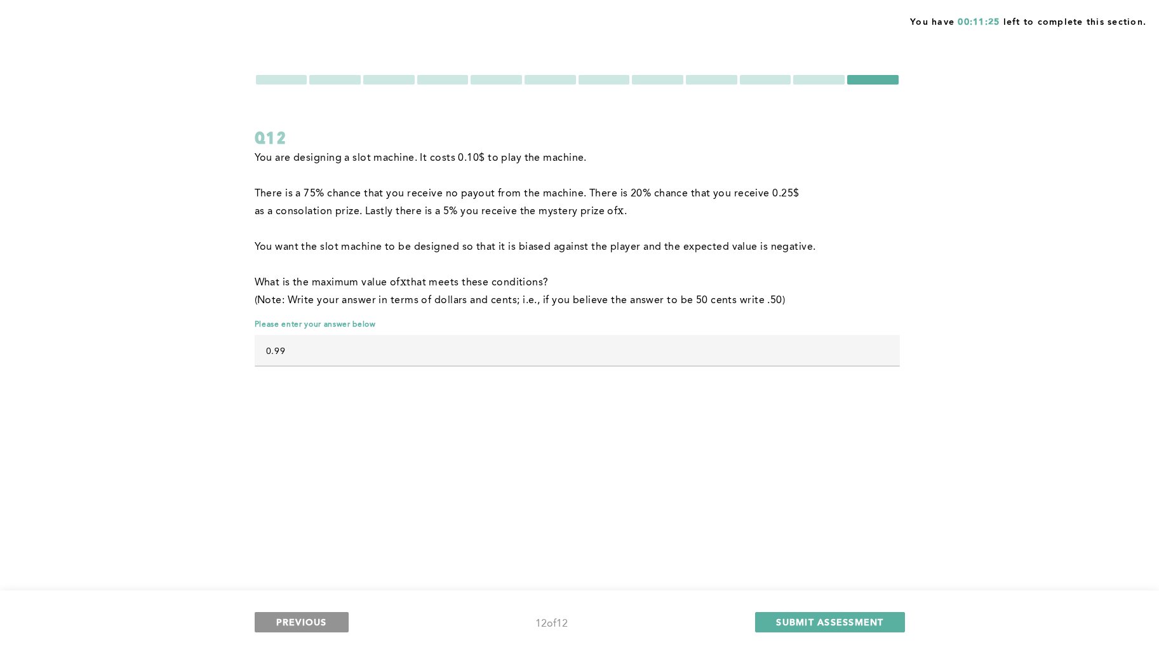
click at [286, 522] on span "PREVIOUS" at bounding box center [301, 621] width 51 height 12
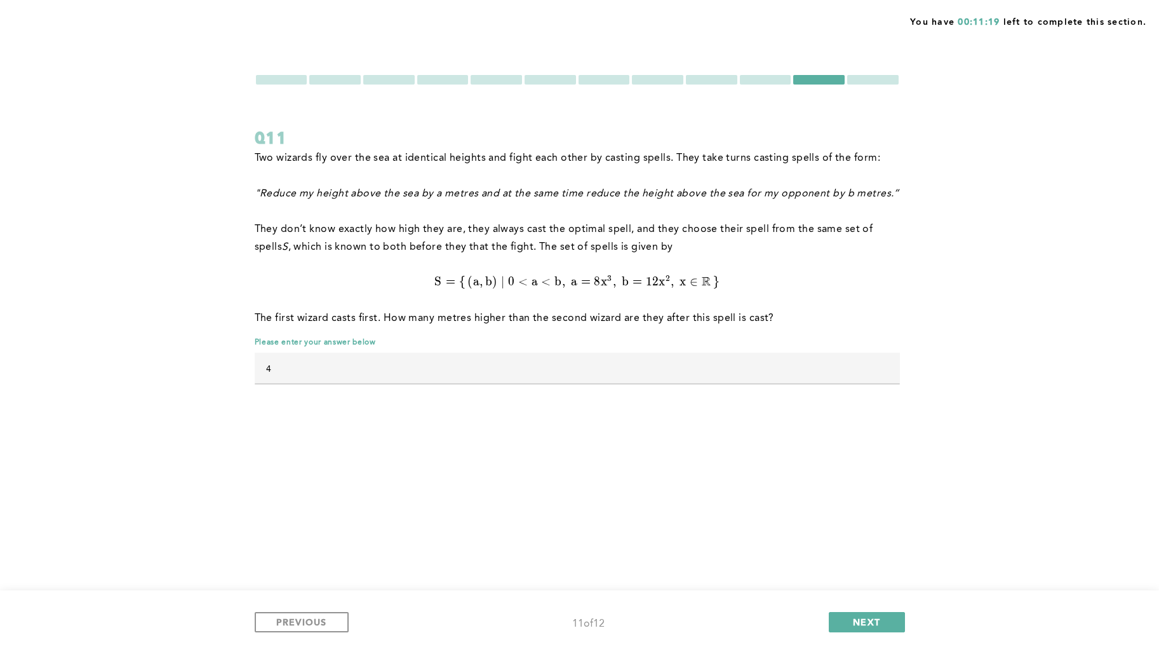
click at [272, 87] on form "Q11 Two wizards fly over the sea at identical heights and fight each other by c…" at bounding box center [577, 235] width 645 height 323
click at [272, 78] on div at bounding box center [281, 80] width 51 height 10
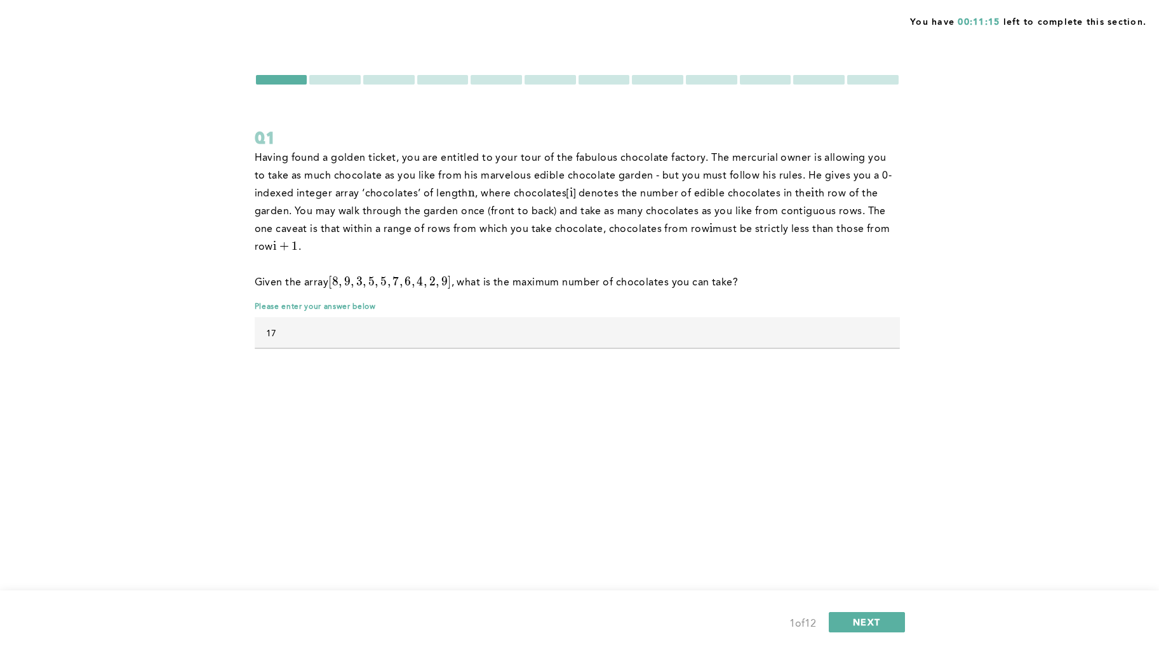
click at [309, 79] on div at bounding box center [334, 80] width 51 height 10
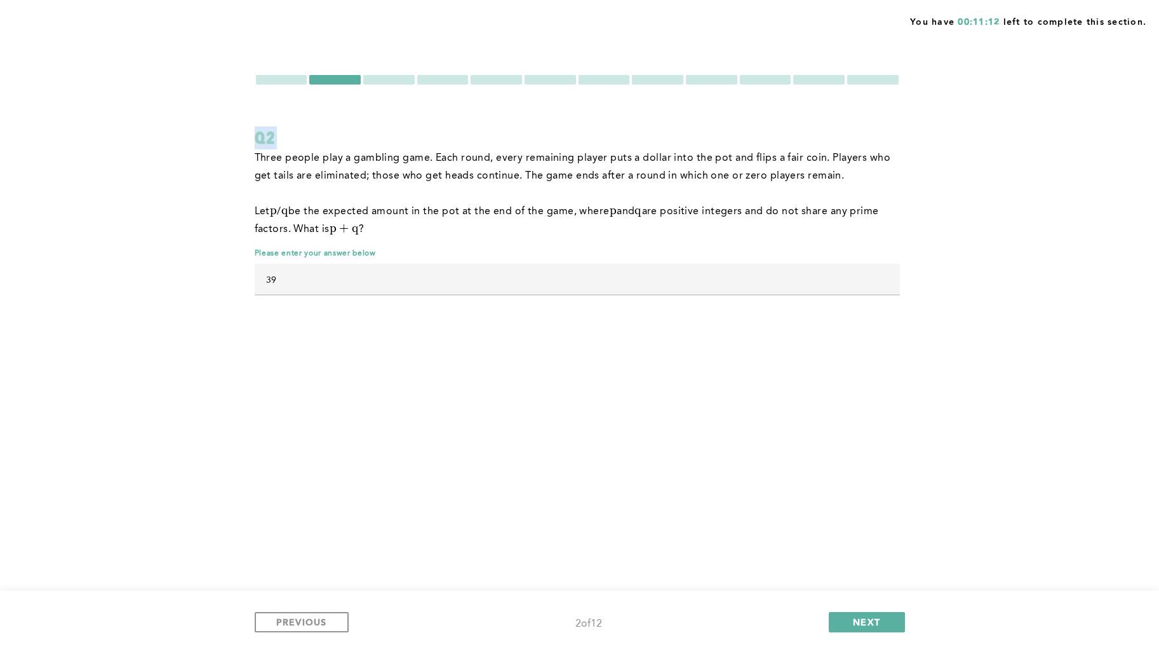
drag, startPoint x: 327, startPoint y: 79, endPoint x: 322, endPoint y: 137, distance: 58.0
click at [322, 137] on form "Q2 Three people play a gambling game. Each round, every remaining player puts a…" at bounding box center [577, 191] width 645 height 234
click at [394, 77] on div at bounding box center [388, 80] width 51 height 10
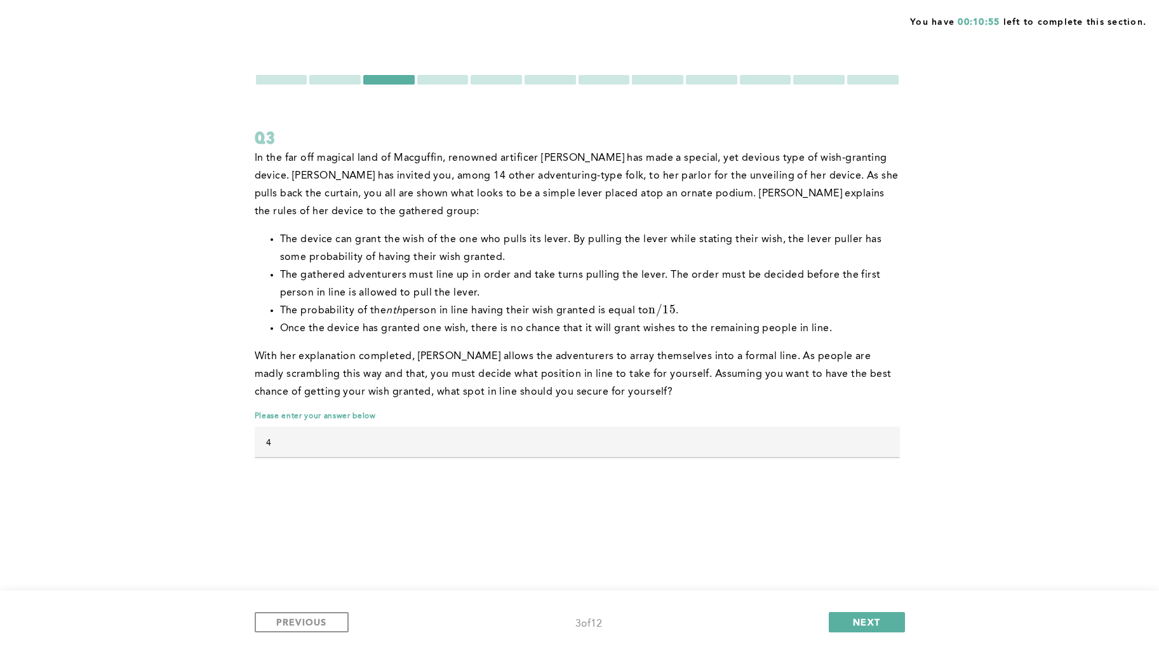
click at [431, 77] on div at bounding box center [442, 80] width 51 height 10
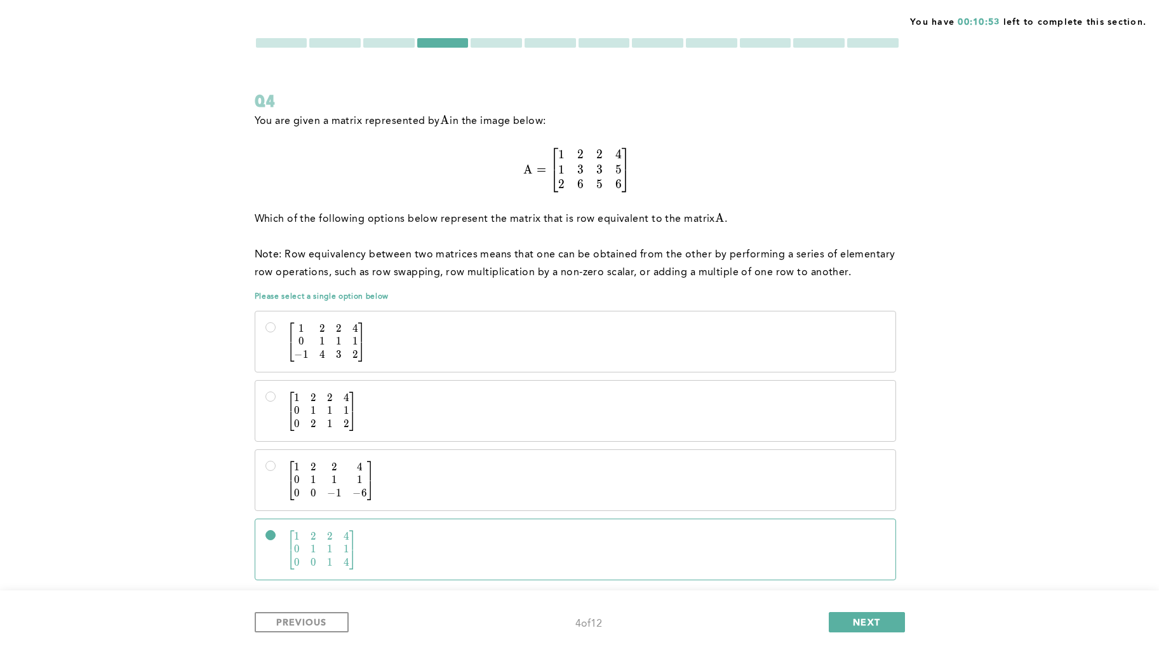
scroll to position [38, 0]
click at [501, 42] on div at bounding box center [496, 42] width 51 height 10
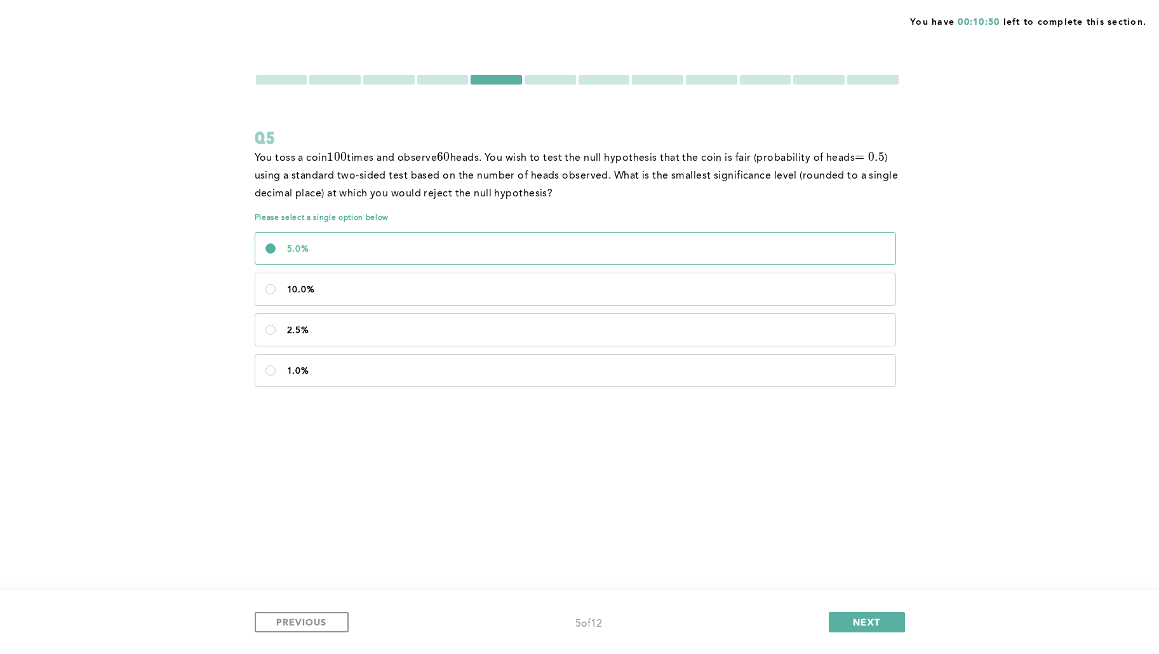
click at [556, 81] on div at bounding box center [550, 80] width 51 height 10
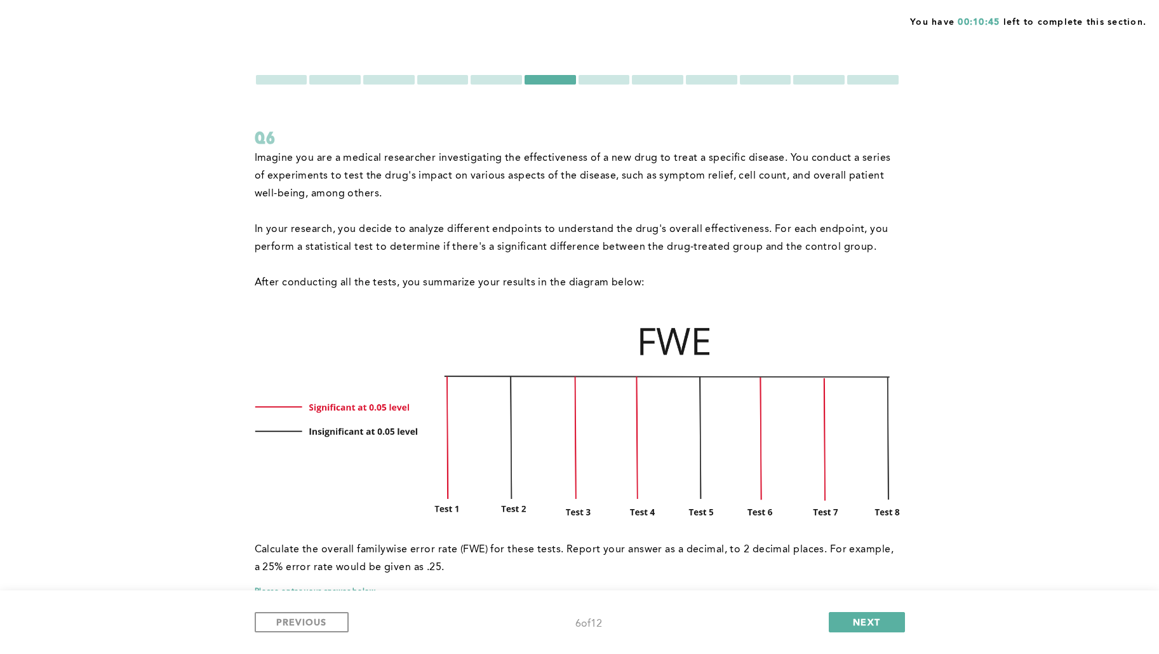
click at [349, 75] on div at bounding box center [334, 80] width 51 height 10
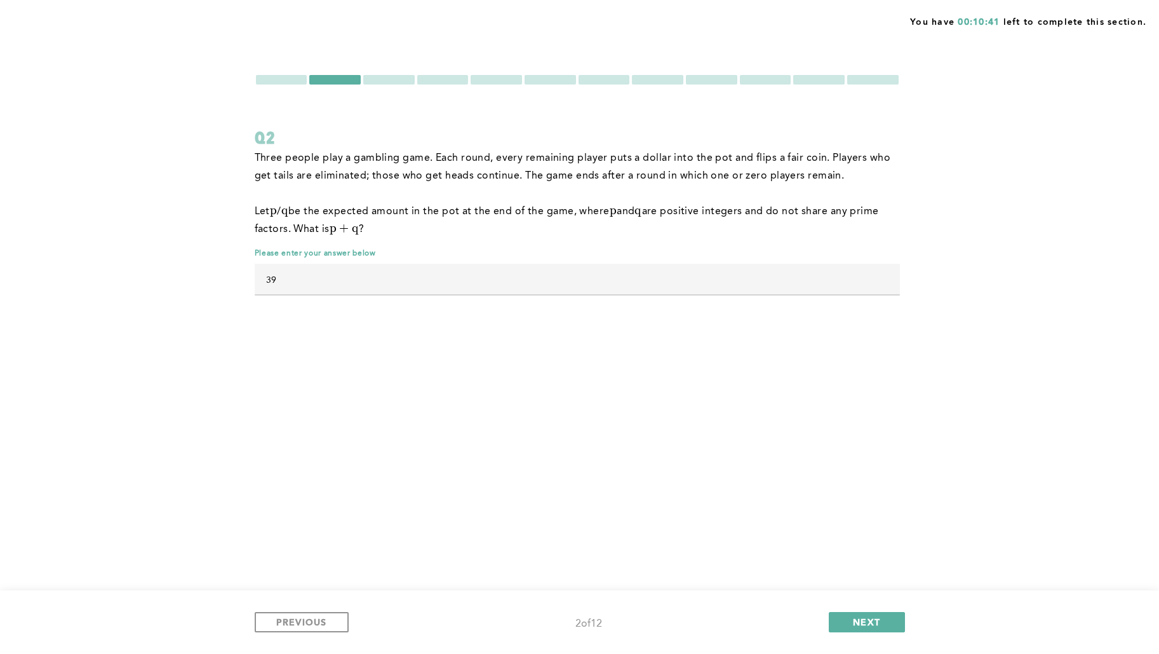
click at [885, 74] on div at bounding box center [577, 80] width 645 height 12
click at [885, 77] on div at bounding box center [872, 80] width 51 height 10
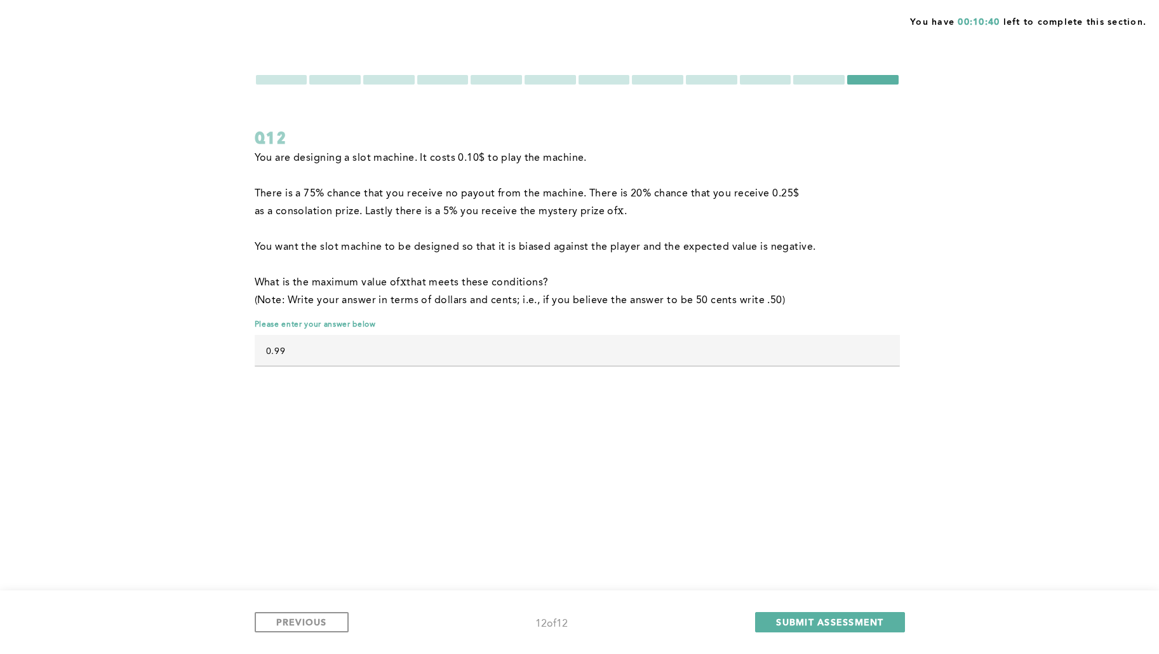
click at [731, 91] on form "Q12 You are designing a slot machine. It costs 0.10 $ to play the machine. Ther…" at bounding box center [577, 226] width 645 height 305
click at [706, 83] on div at bounding box center [711, 80] width 51 height 10
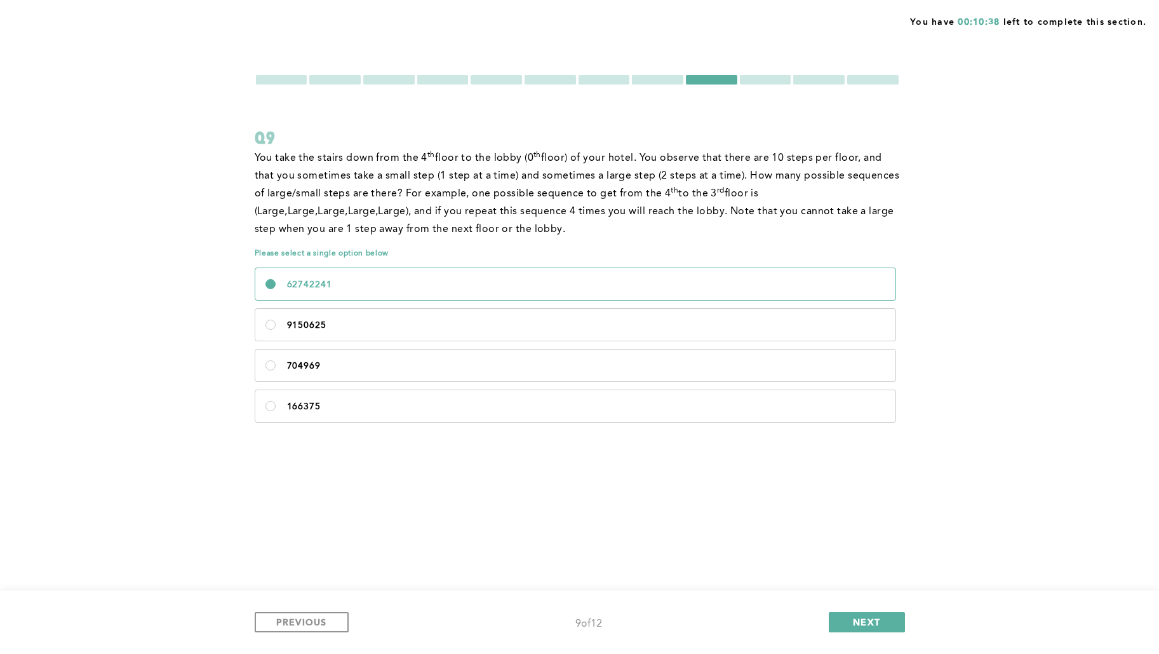
click at [655, 80] on div at bounding box center [657, 80] width 51 height 10
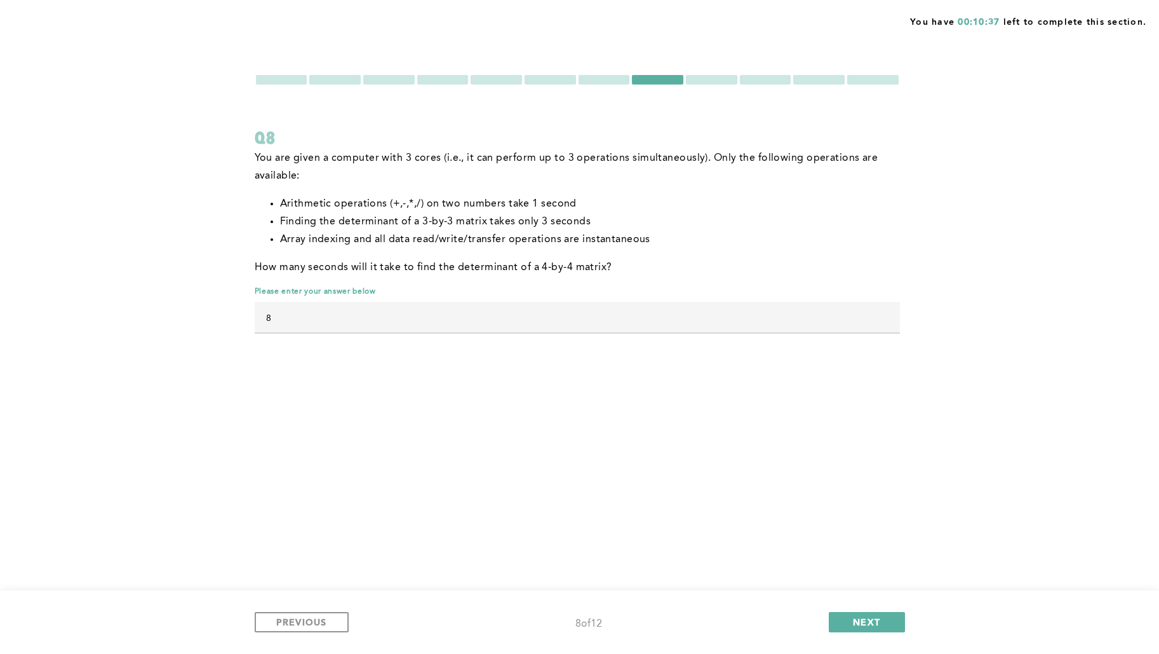
click at [622, 80] on div at bounding box center [604, 80] width 51 height 10
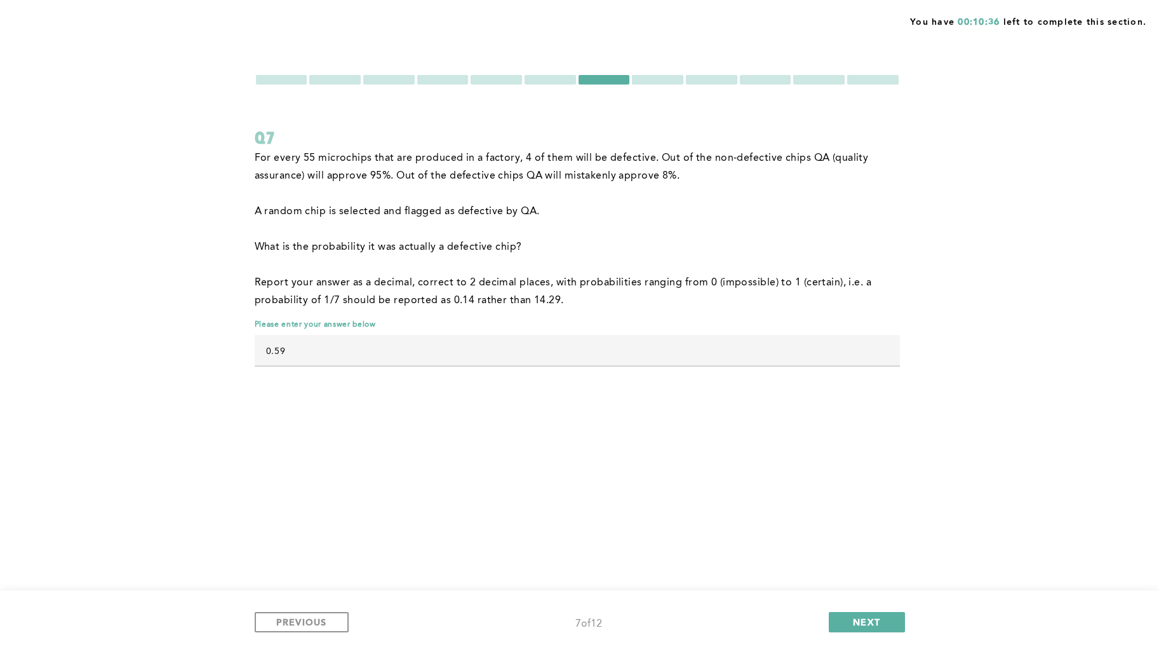
click at [556, 80] on div at bounding box center [550, 80] width 51 height 10
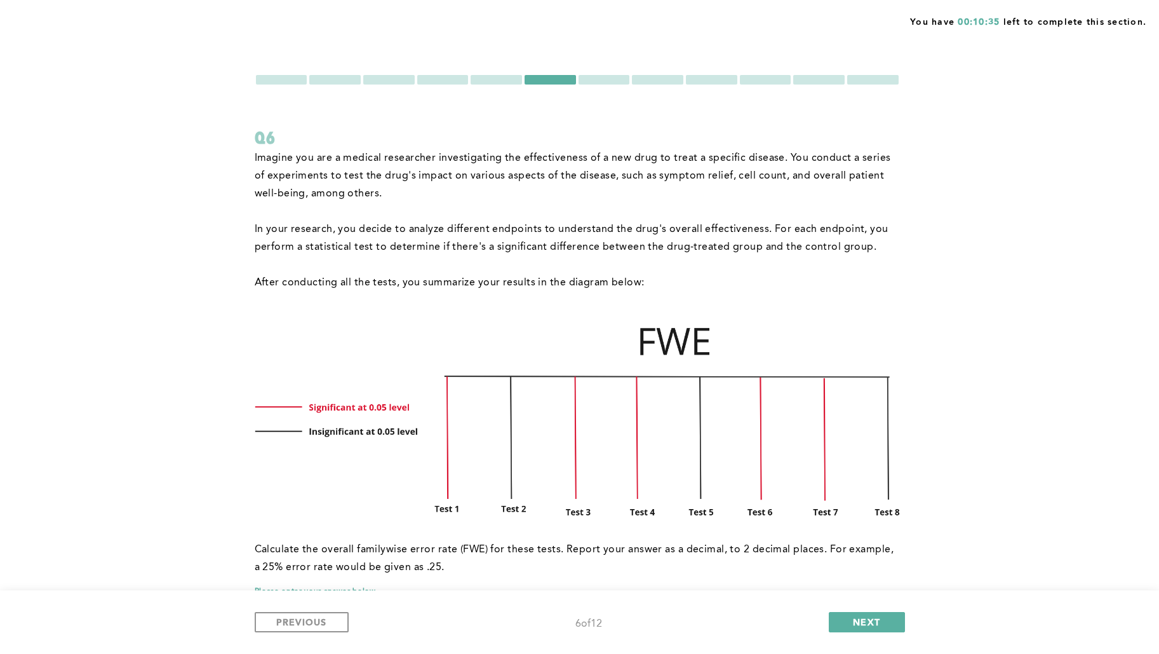
click at [485, 80] on div at bounding box center [496, 80] width 51 height 10
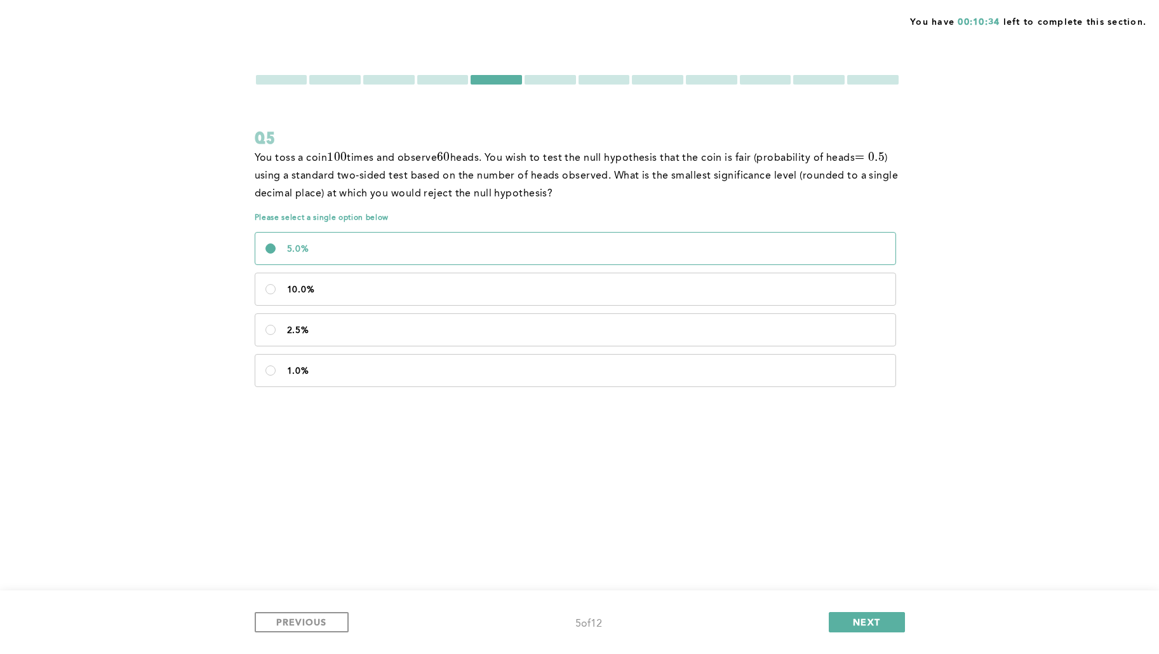
click at [436, 80] on div at bounding box center [442, 80] width 51 height 10
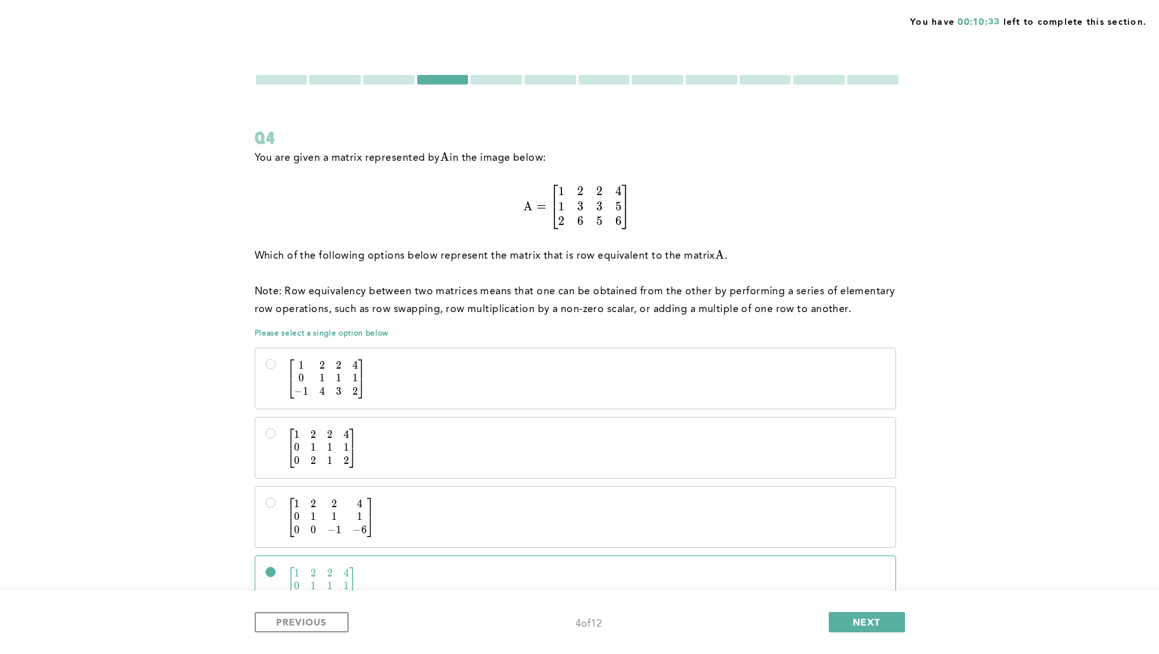
click at [397, 79] on div at bounding box center [388, 80] width 51 height 10
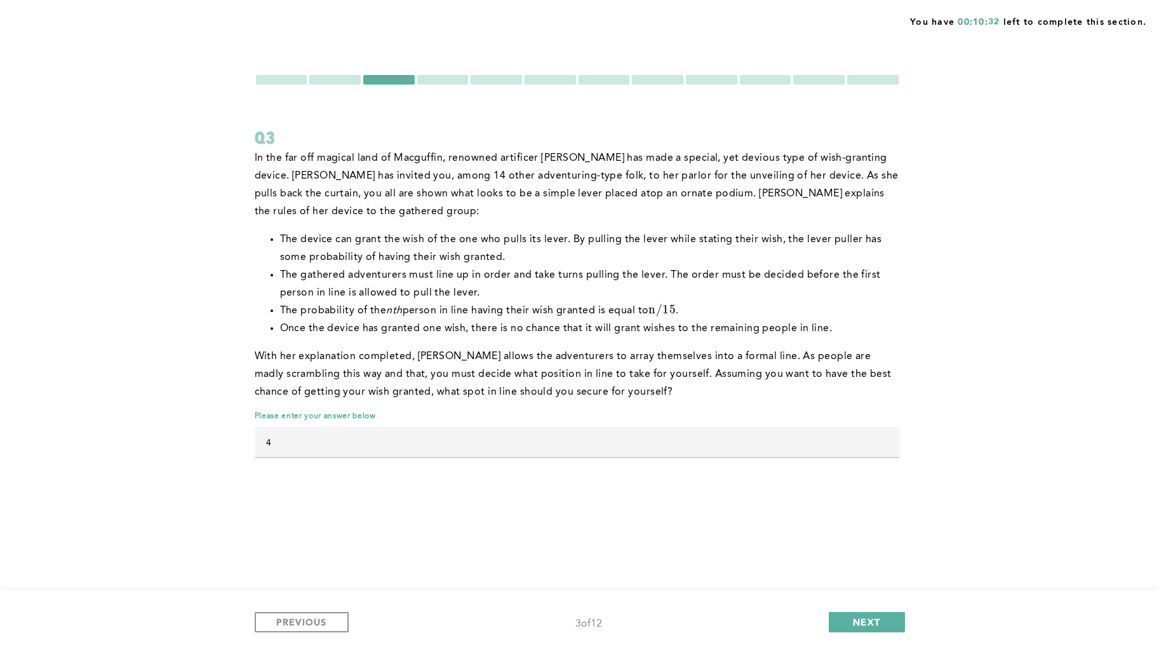
click at [866, 78] on div at bounding box center [872, 80] width 51 height 10
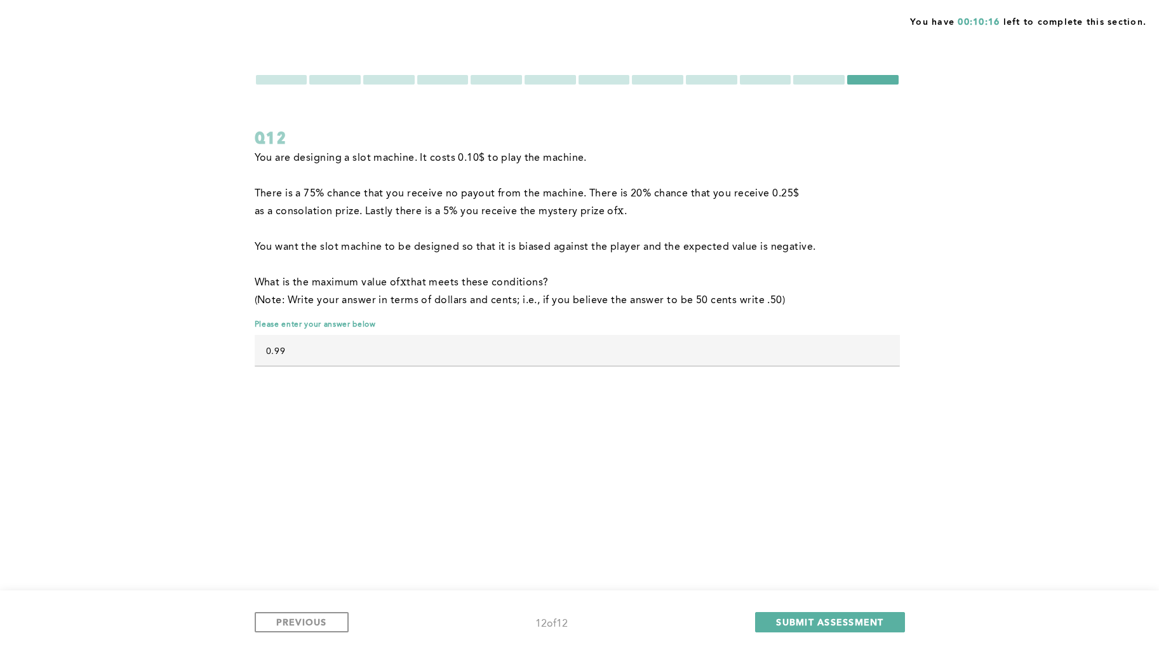
click at [878, 151] on div "You are designing a slot machine. It costs 0.10 $ to play the machine. There is…" at bounding box center [577, 234] width 645 height 170
click at [351, 79] on div at bounding box center [334, 80] width 51 height 10
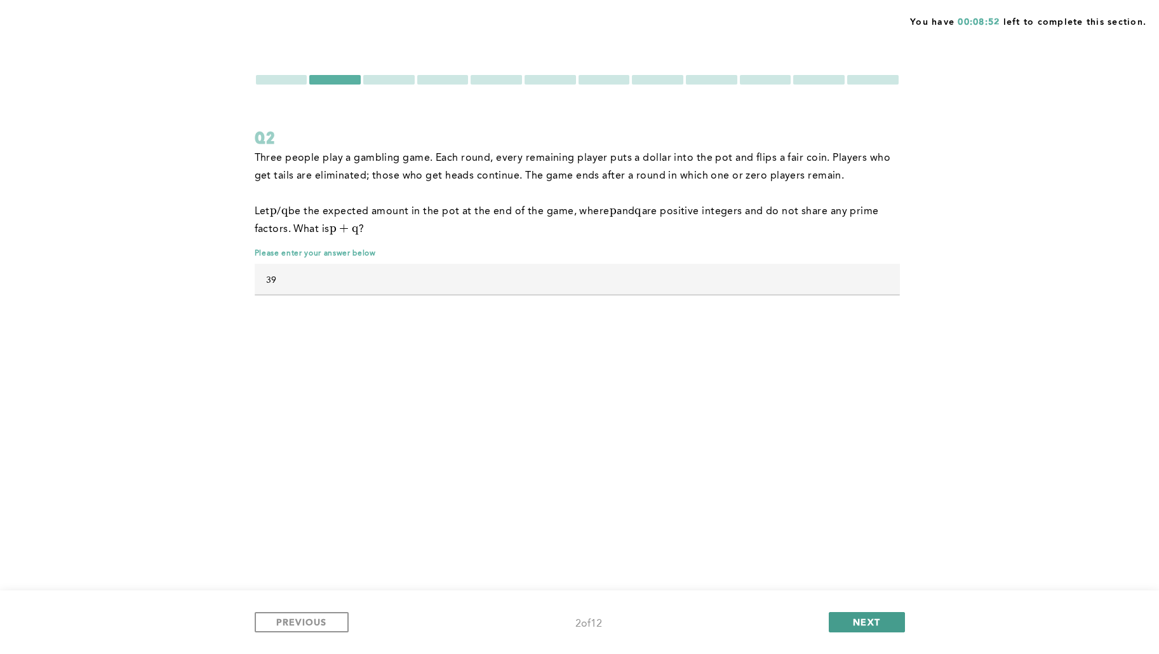
click at [871, 522] on span "NEXT" at bounding box center [866, 621] width 27 height 12
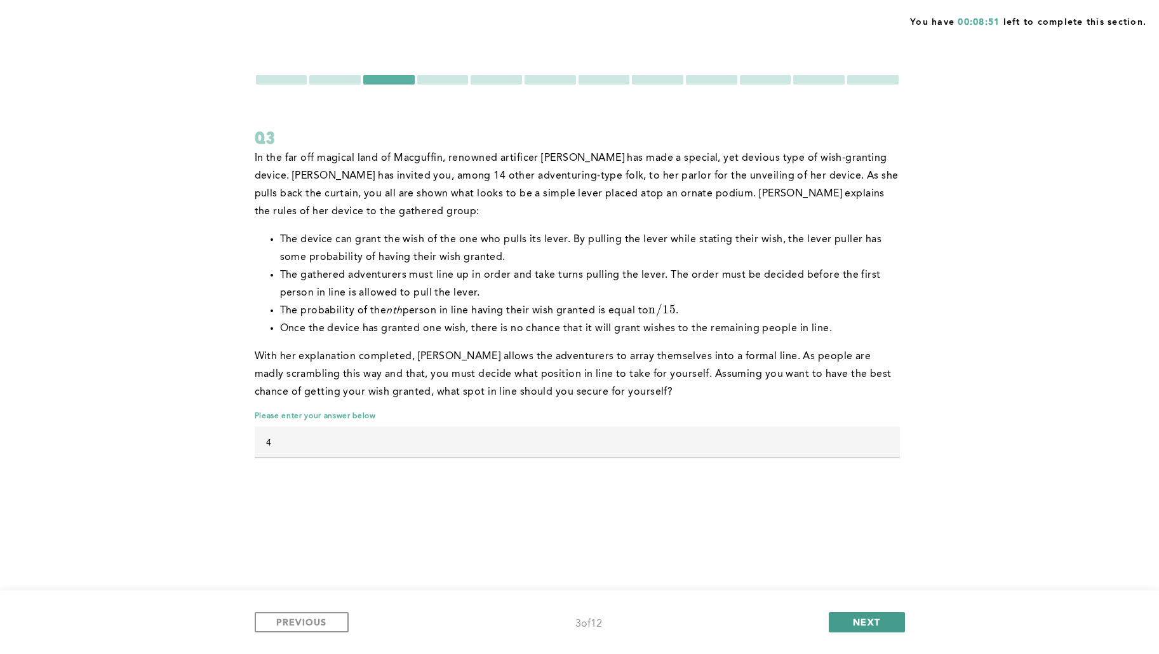
click at [871, 522] on span "NEXT" at bounding box center [866, 621] width 27 height 12
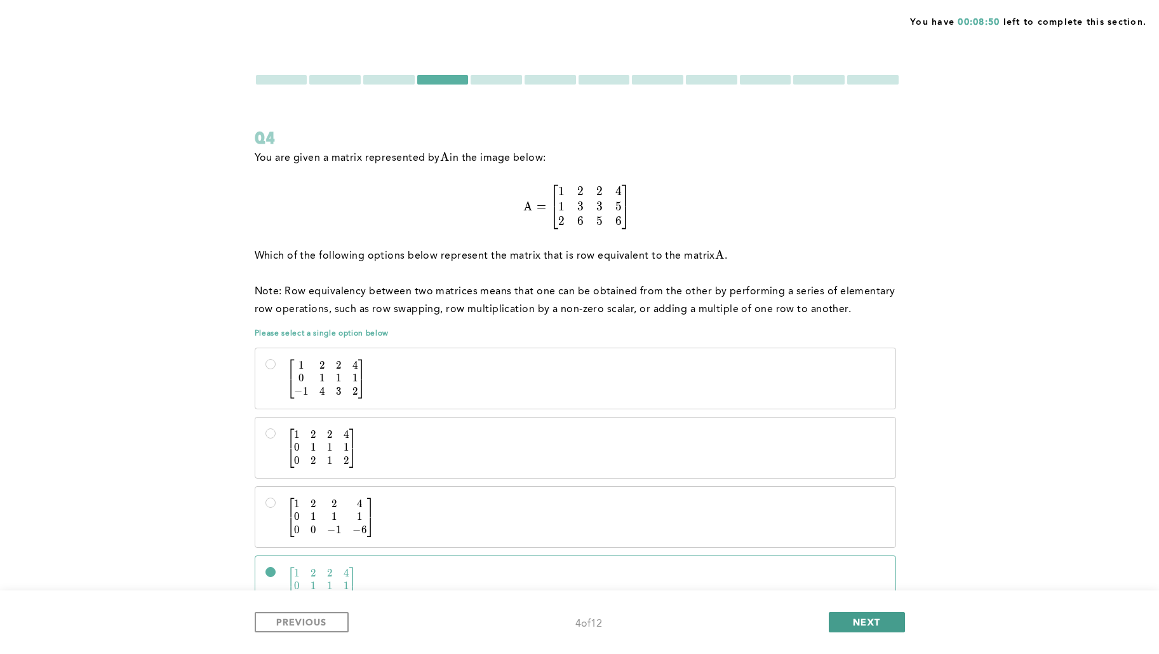
click at [870, 522] on span "NEXT" at bounding box center [866, 621] width 27 height 12
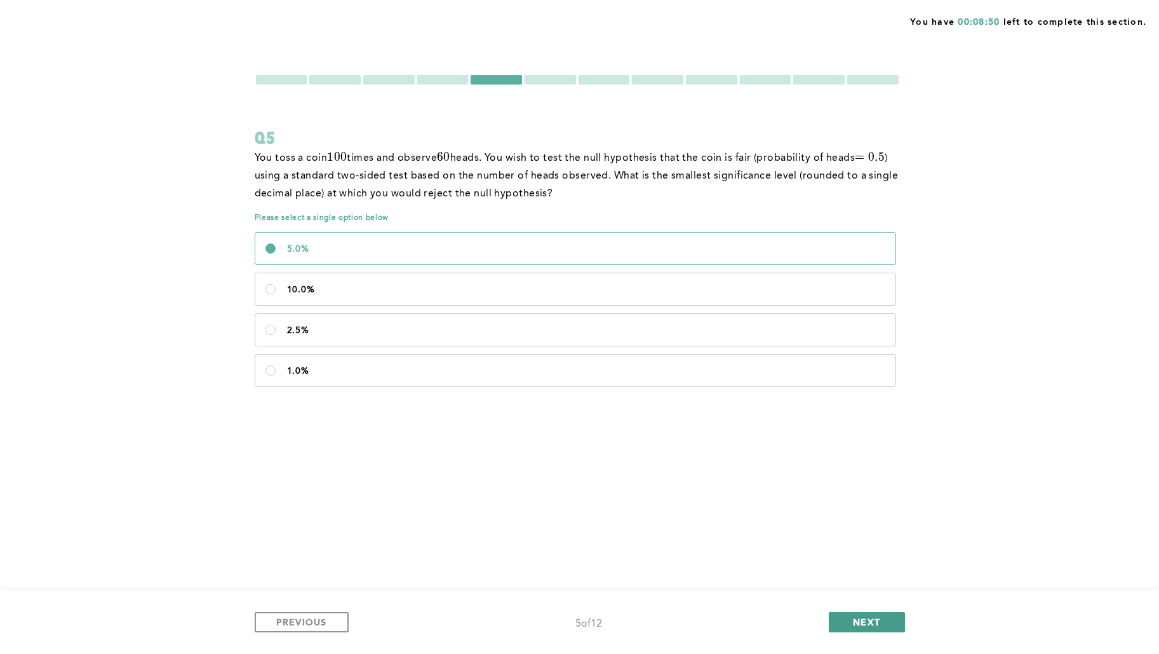
click at [870, 522] on span "NEXT" at bounding box center [866, 621] width 27 height 12
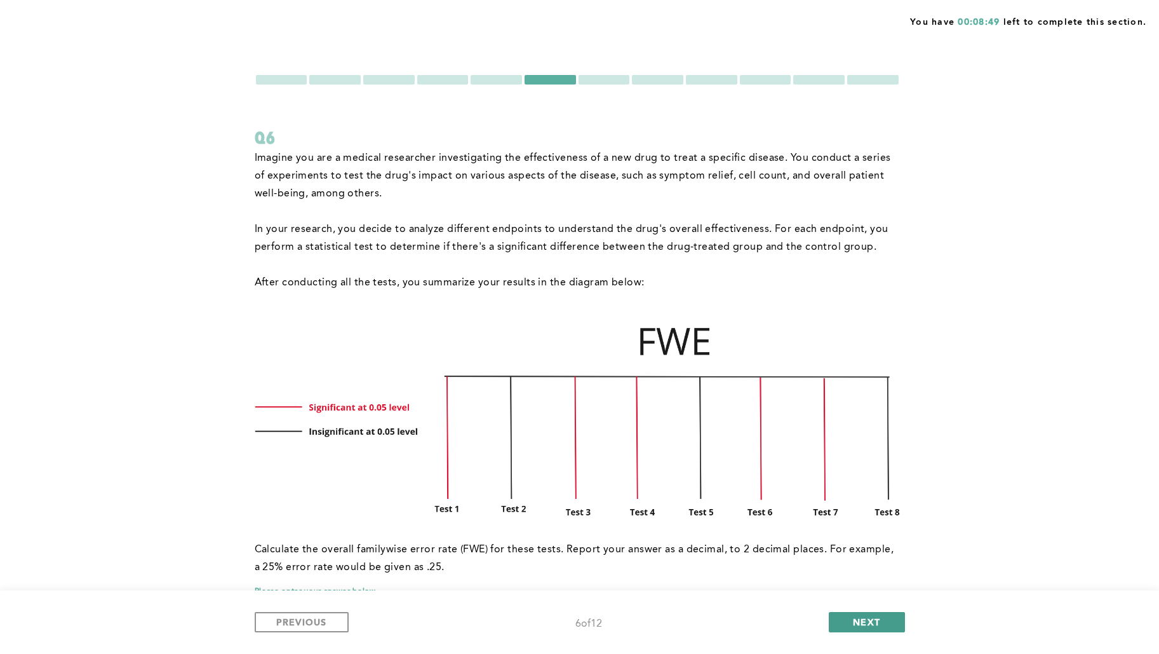
click at [870, 522] on span "NEXT" at bounding box center [866, 621] width 27 height 12
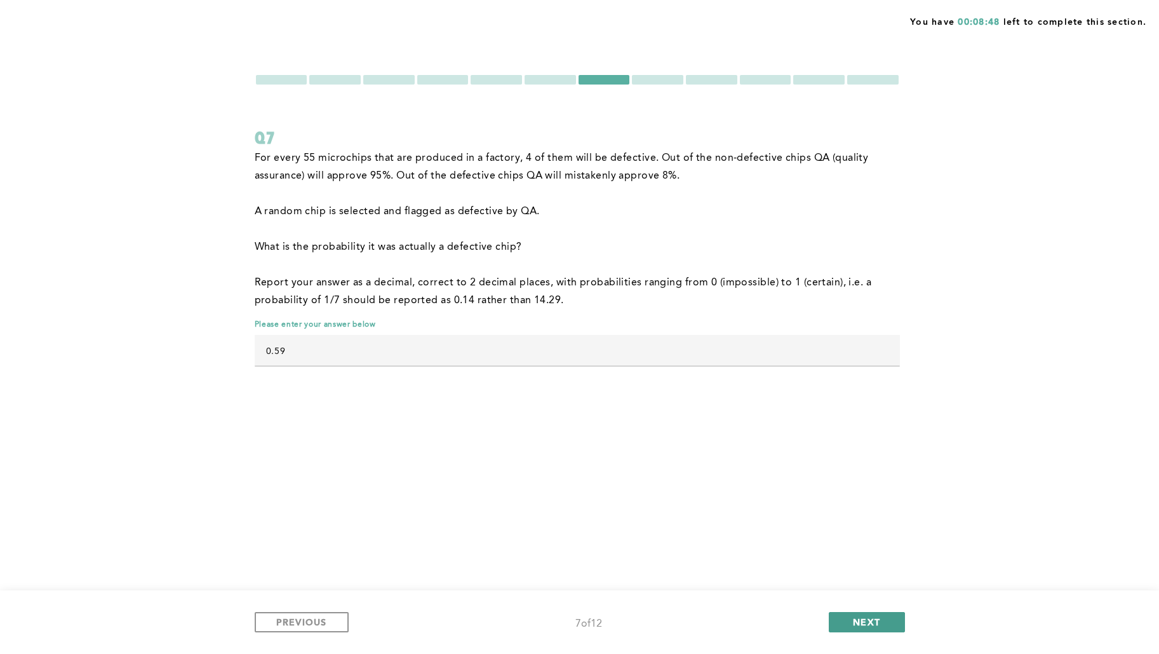
click at [870, 522] on span "NEXT" at bounding box center [866, 621] width 27 height 12
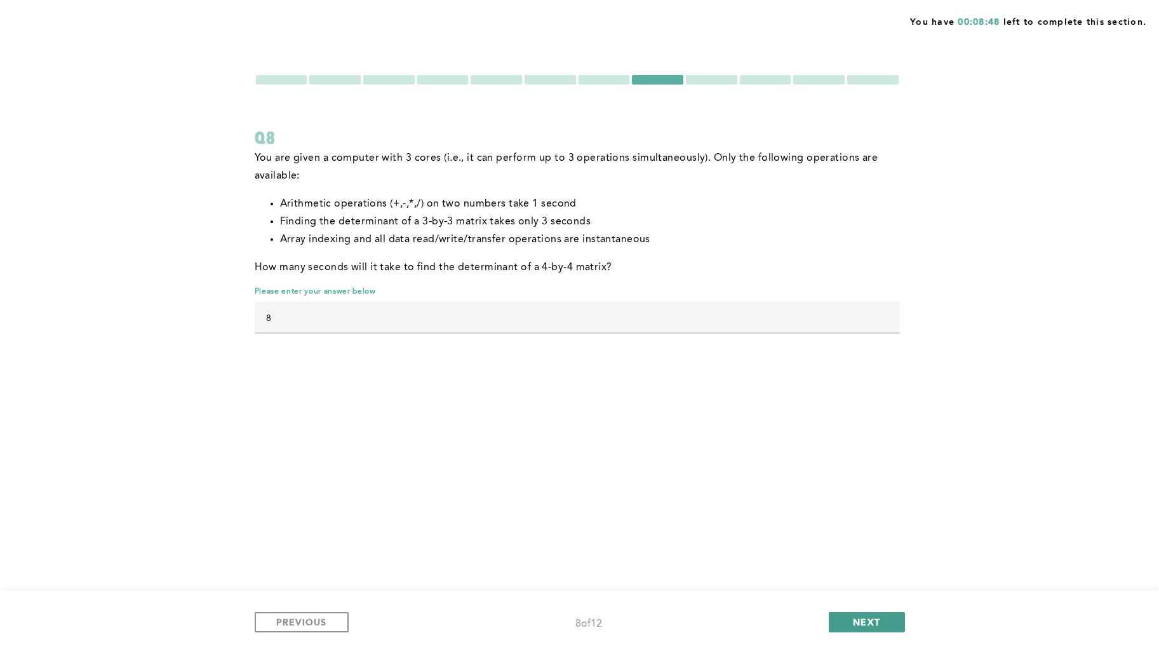
click at [865, 522] on span "NEXT" at bounding box center [866, 621] width 27 height 12
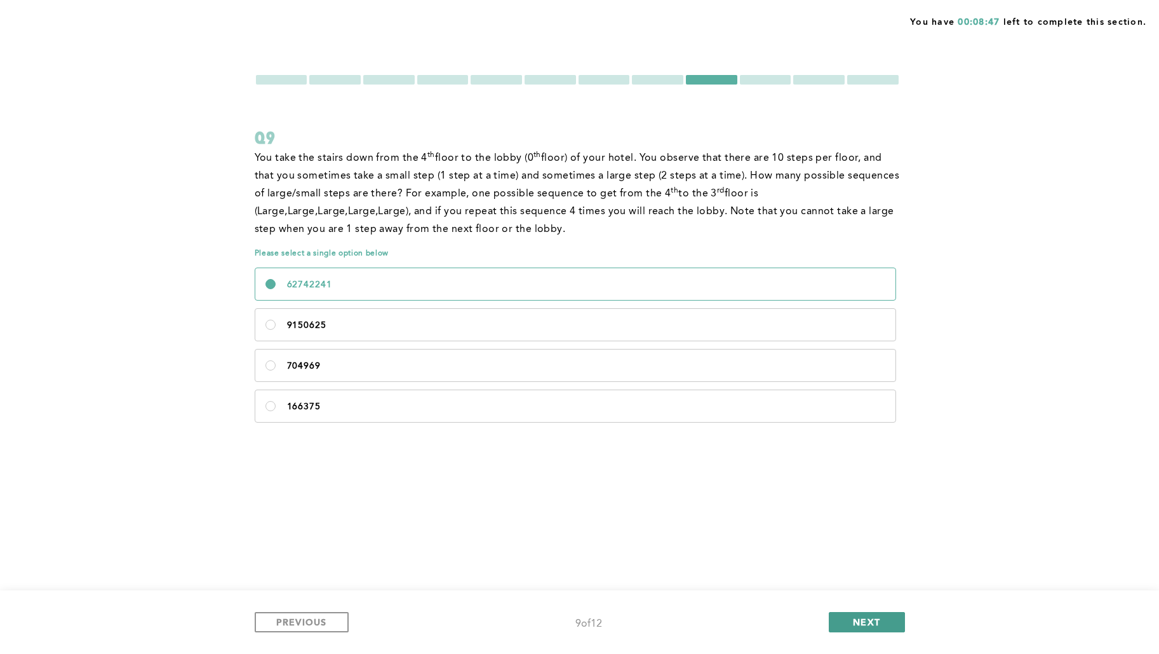
click at [865, 522] on span "NEXT" at bounding box center [866, 621] width 27 height 12
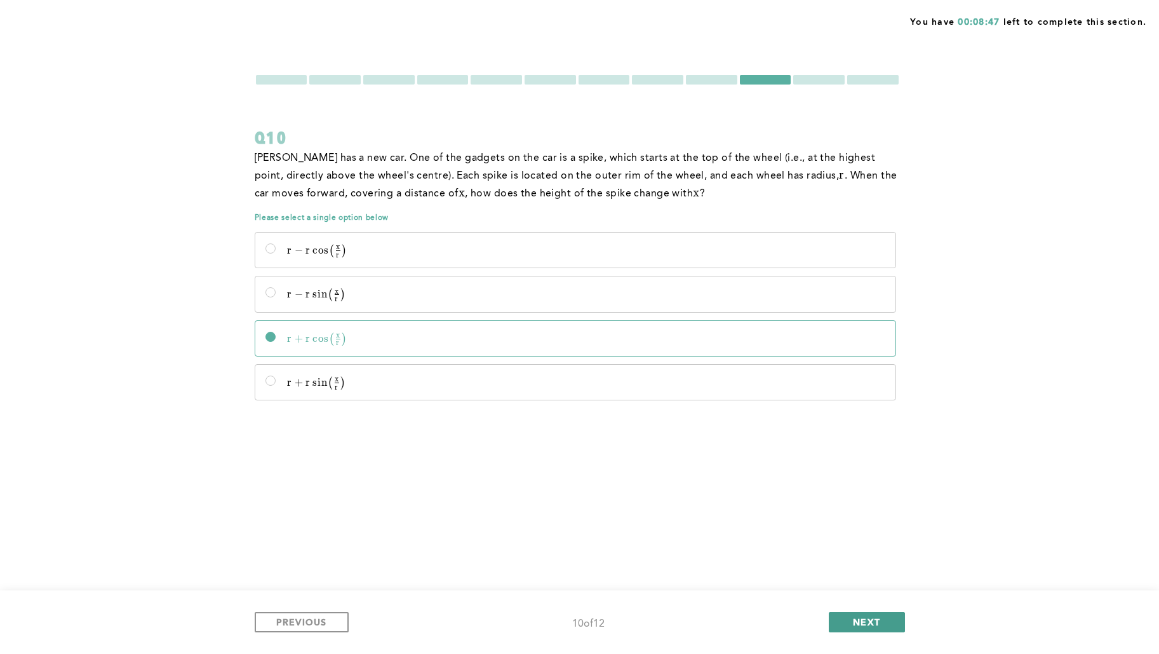
click at [865, 522] on span "NEXT" at bounding box center [866, 621] width 27 height 12
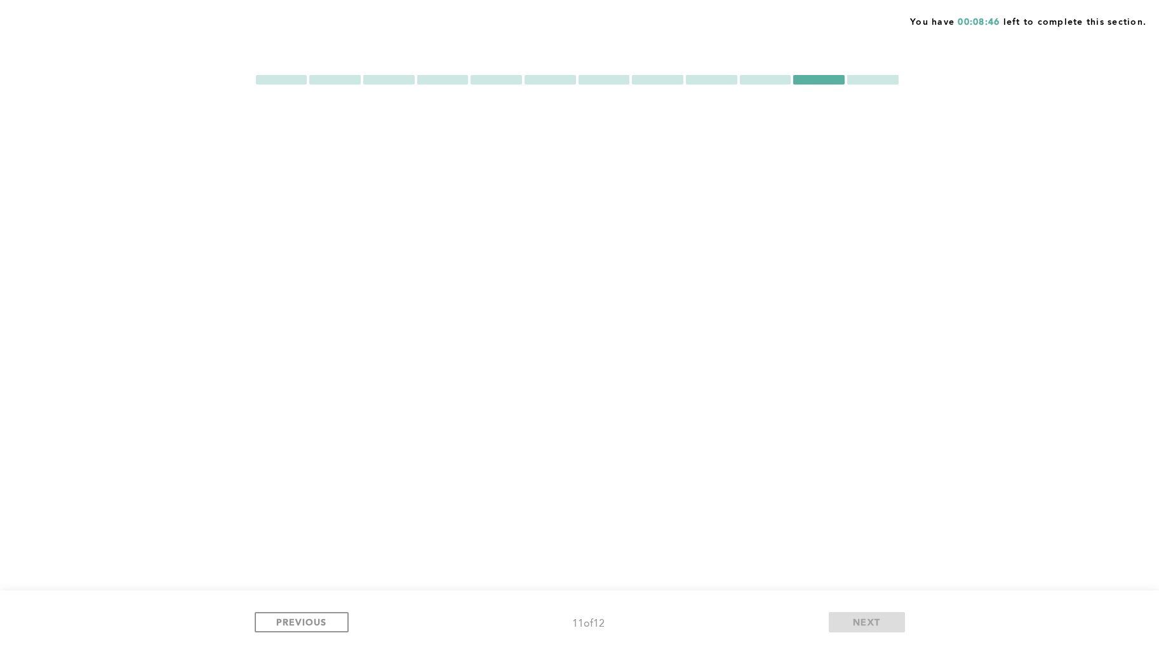
click at [865, 522] on span "NEXT" at bounding box center [866, 621] width 27 height 12
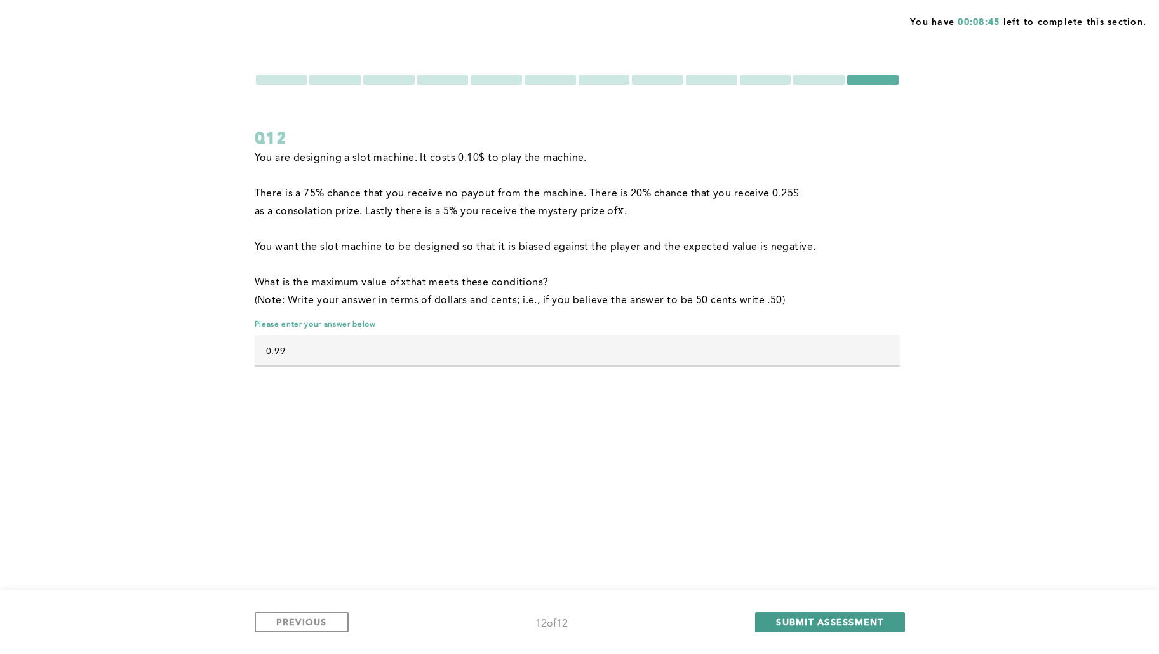
click at [865, 522] on span "SUBMIT ASSESSMENT" at bounding box center [829, 621] width 107 height 12
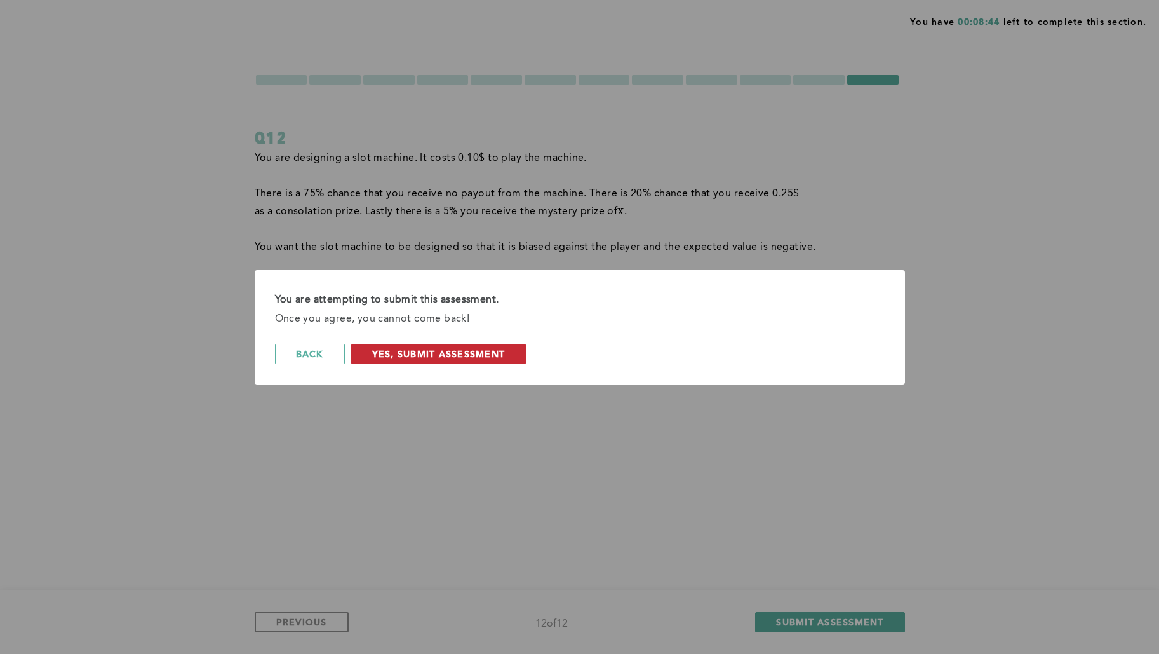
click at [500, 354] on span "Yes, Submit Assessment" at bounding box center [438, 353] width 133 height 12
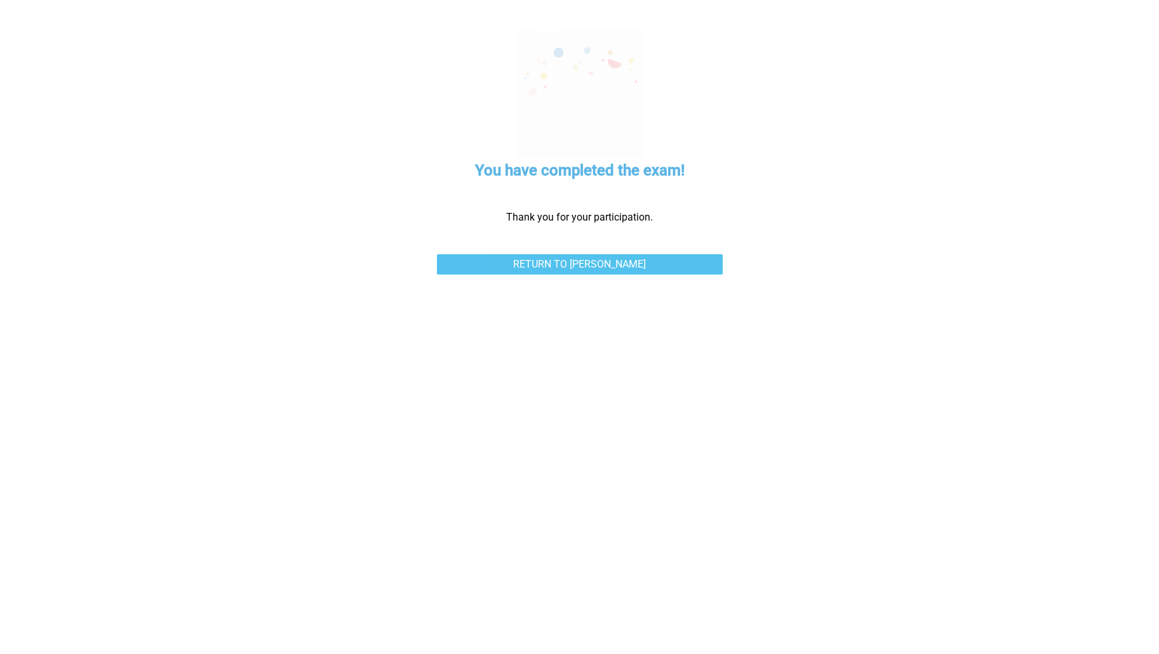
click at [514, 260] on link "Return to [PERSON_NAME]" at bounding box center [580, 264] width 286 height 20
